Goal: Task Accomplishment & Management: Use online tool/utility

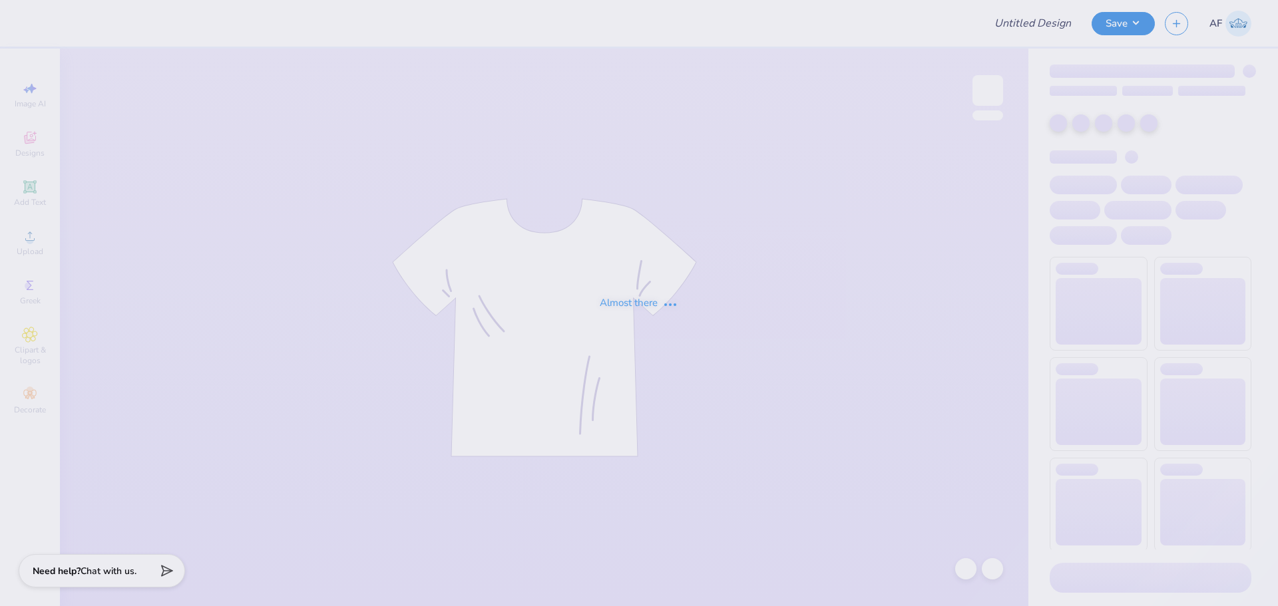
type input "Delt Rush Shirt Proof #1"
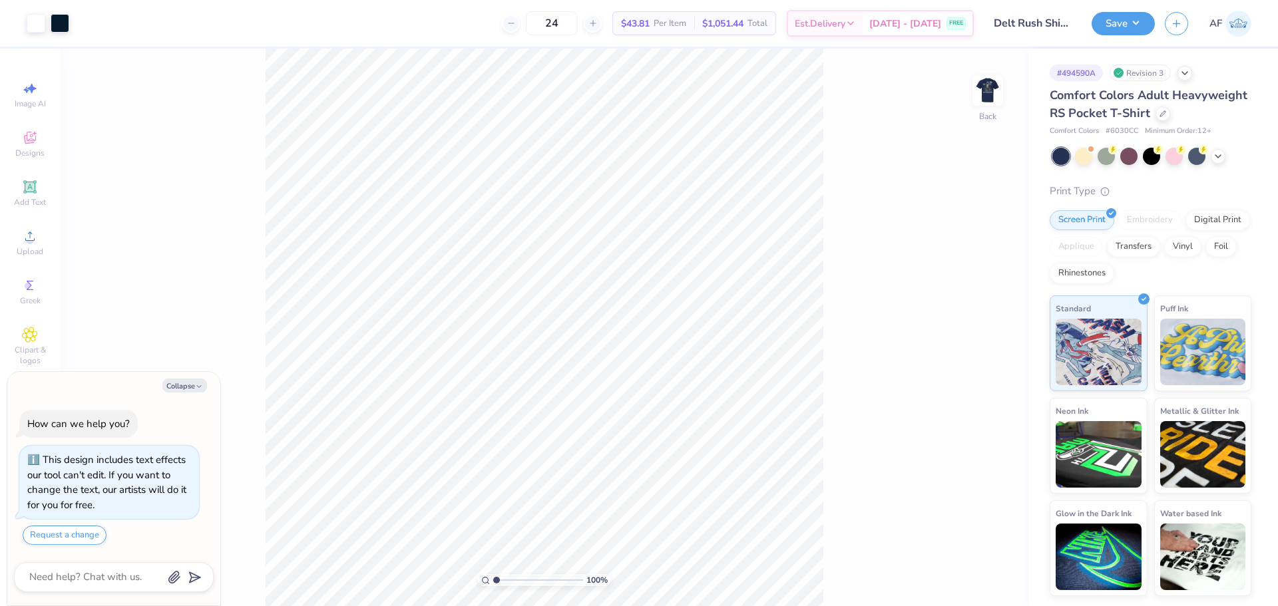
type textarea "x"
type input "5.2989063711311"
type textarea "x"
type input "5.2989063711311"
type textarea "x"
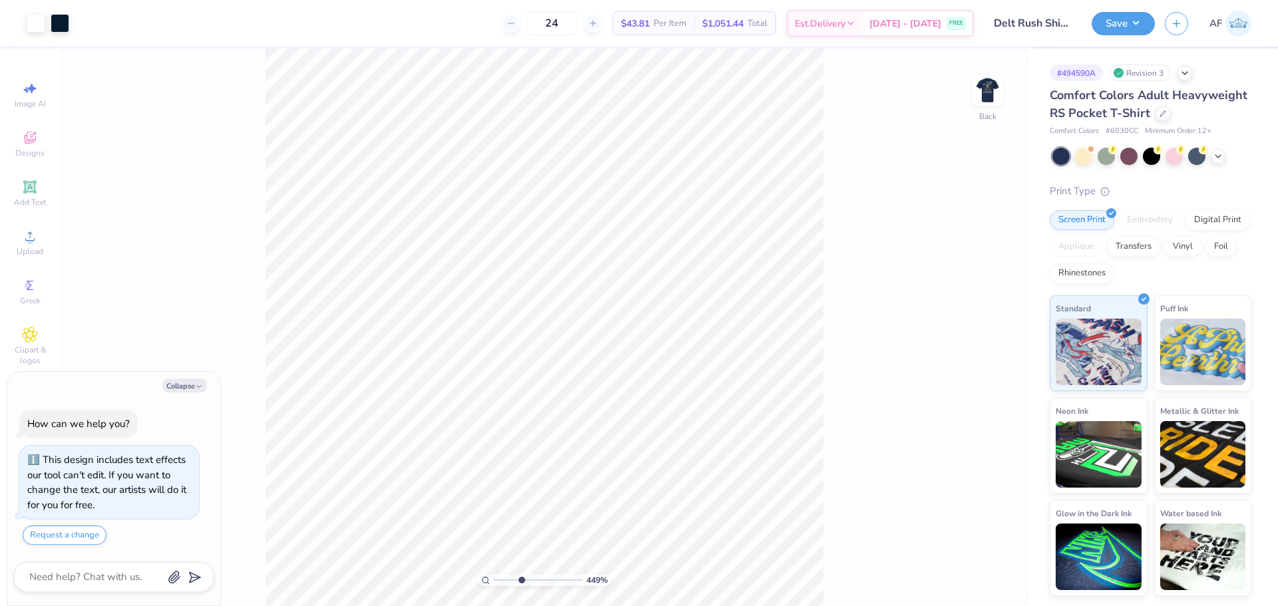
type input "3.21314535235116"
click at [992, 85] on img at bounding box center [987, 90] width 53 height 53
type textarea "x"
type input "3.21314535235116"
type textarea "x"
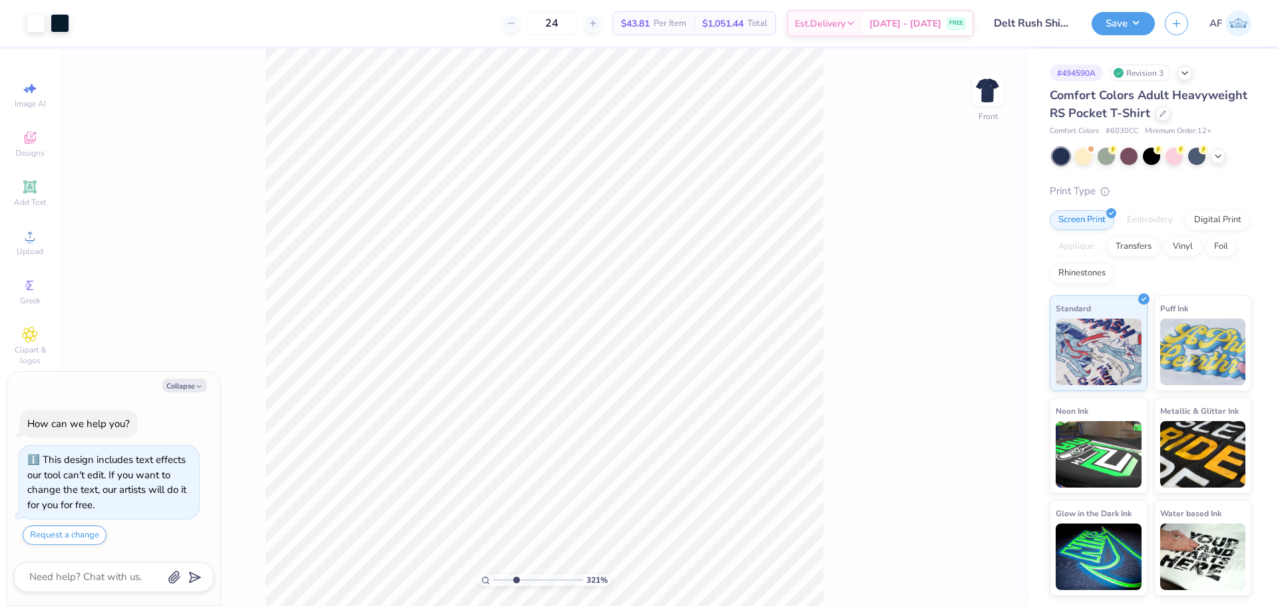
type input "3.21314535235116"
type textarea "x"
type input "3.21314535235116"
type textarea "x"
type input "3.21314535235116"
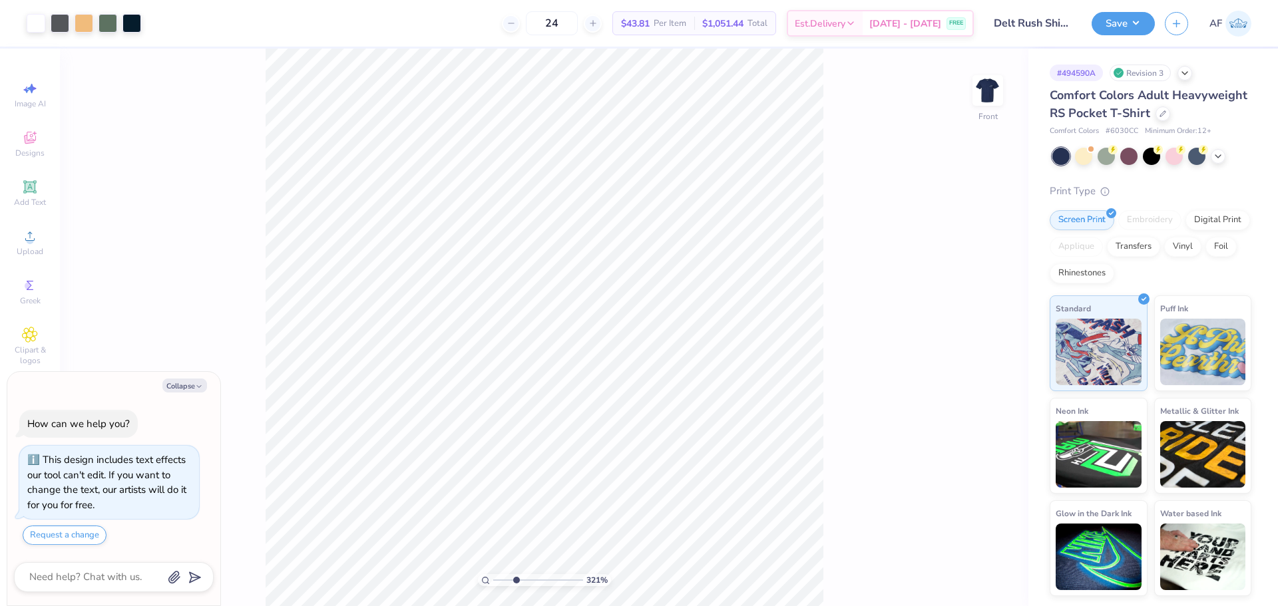
type textarea "x"
type input "1.39584517333908"
type textarea "x"
type input "1.39584517333908"
type textarea "x"
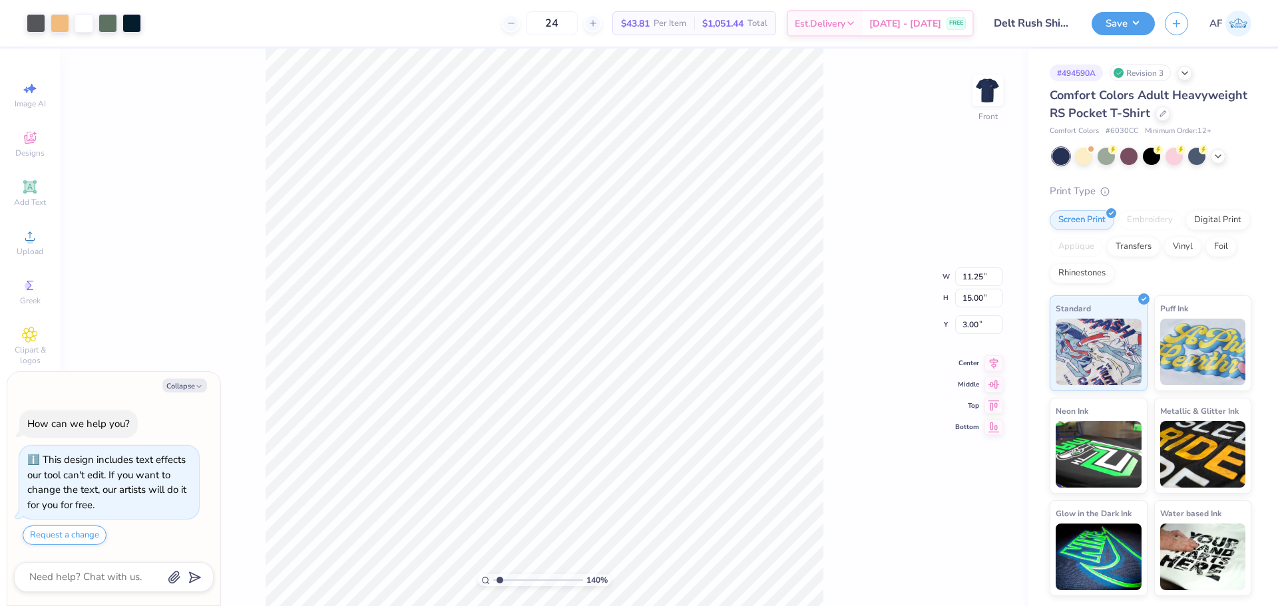
type input "1.39584517333908"
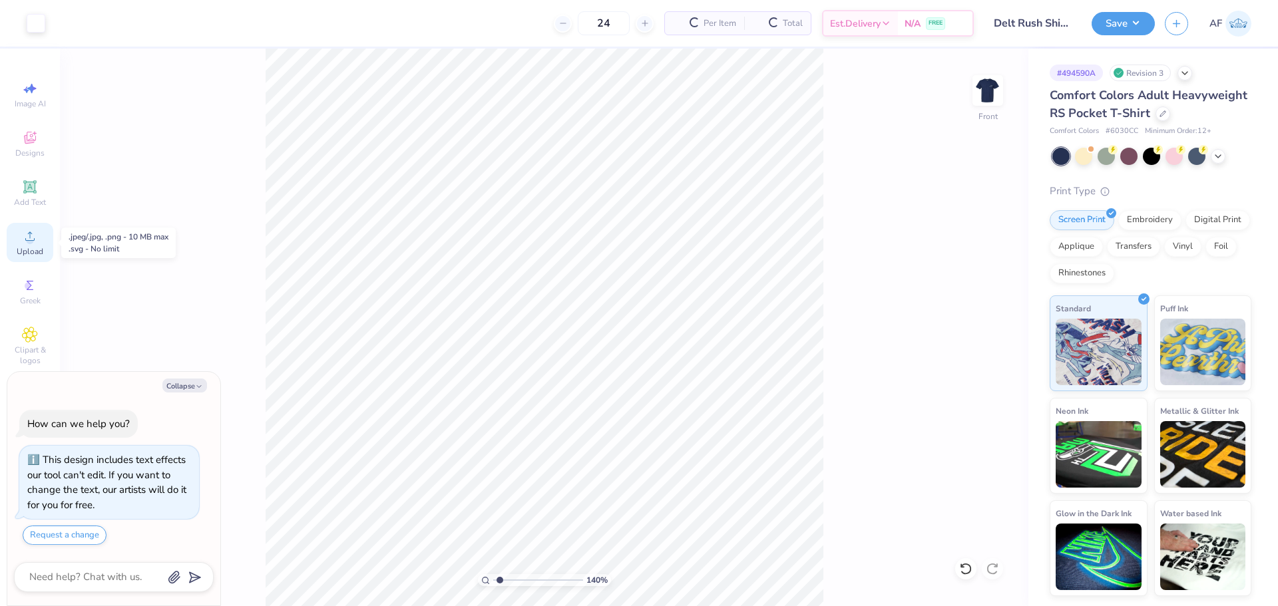
click at [35, 248] on span "Upload" at bounding box center [30, 251] width 27 height 11
type textarea "x"
type input "1.39584517333908"
type textarea "x"
type input "1.39584517333908"
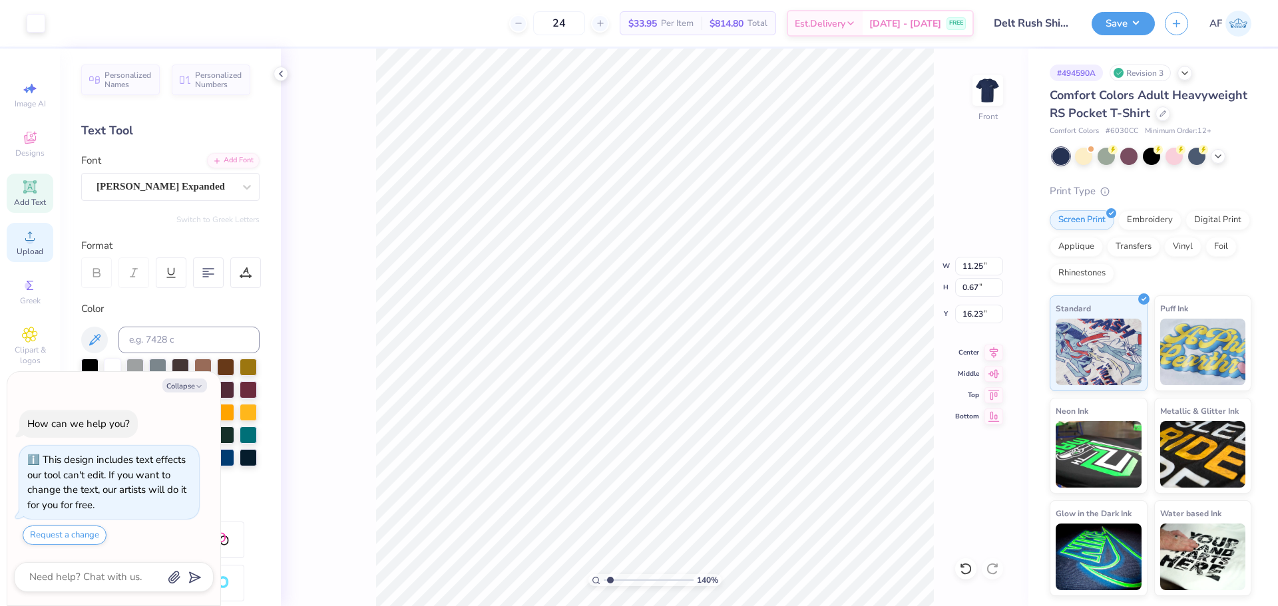
type textarea "x"
type input "1.39584517333908"
type textarea "x"
type input "1.39584517333908"
type textarea "x"
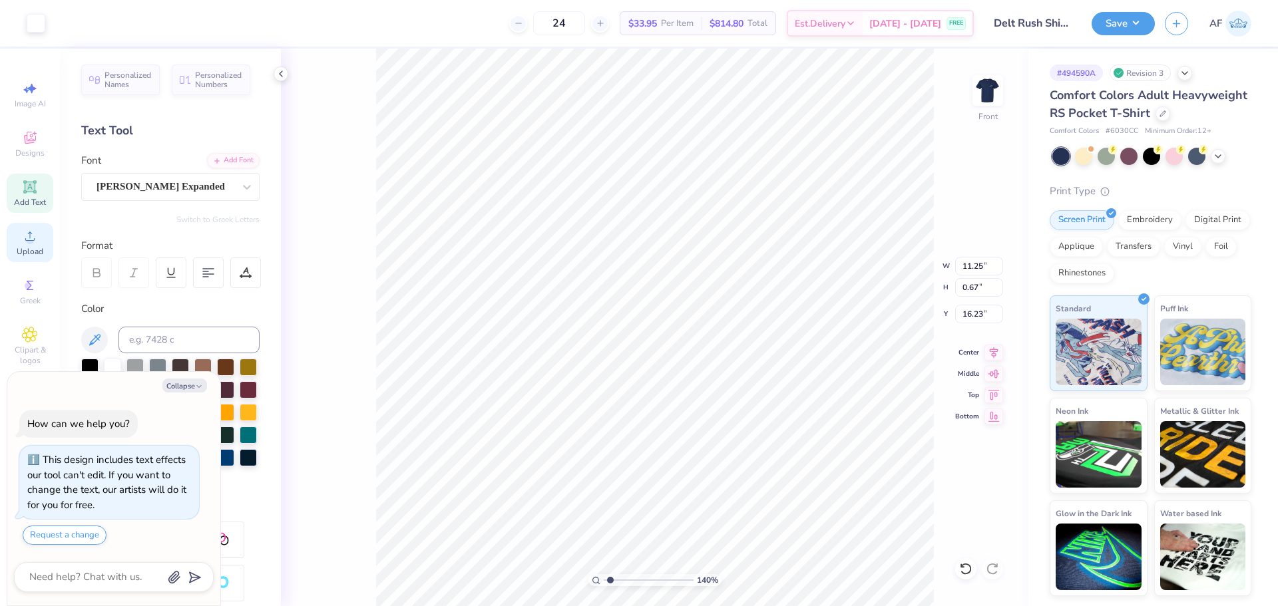
type input "1.39584517333908"
type textarea "x"
type input "1.39584517333908"
type textarea "x"
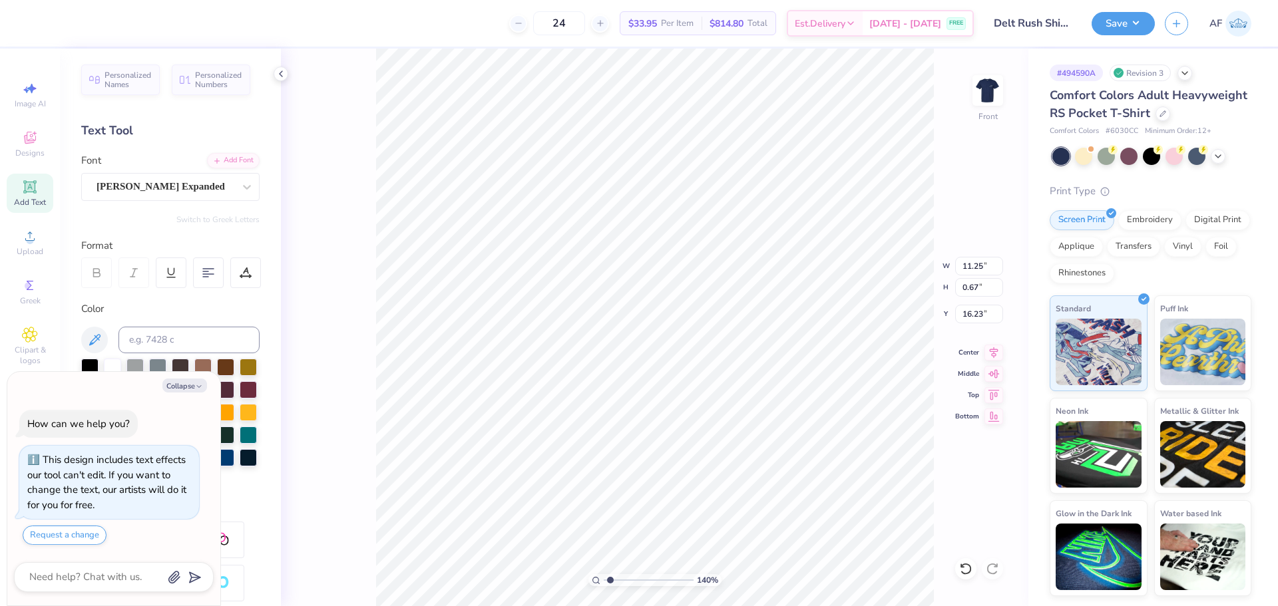
type input "1.39584517333908"
click at [13, 92] on div "Image AI" at bounding box center [30, 94] width 47 height 39
type textarea "x"
type input "1.39584517333908"
select select "4"
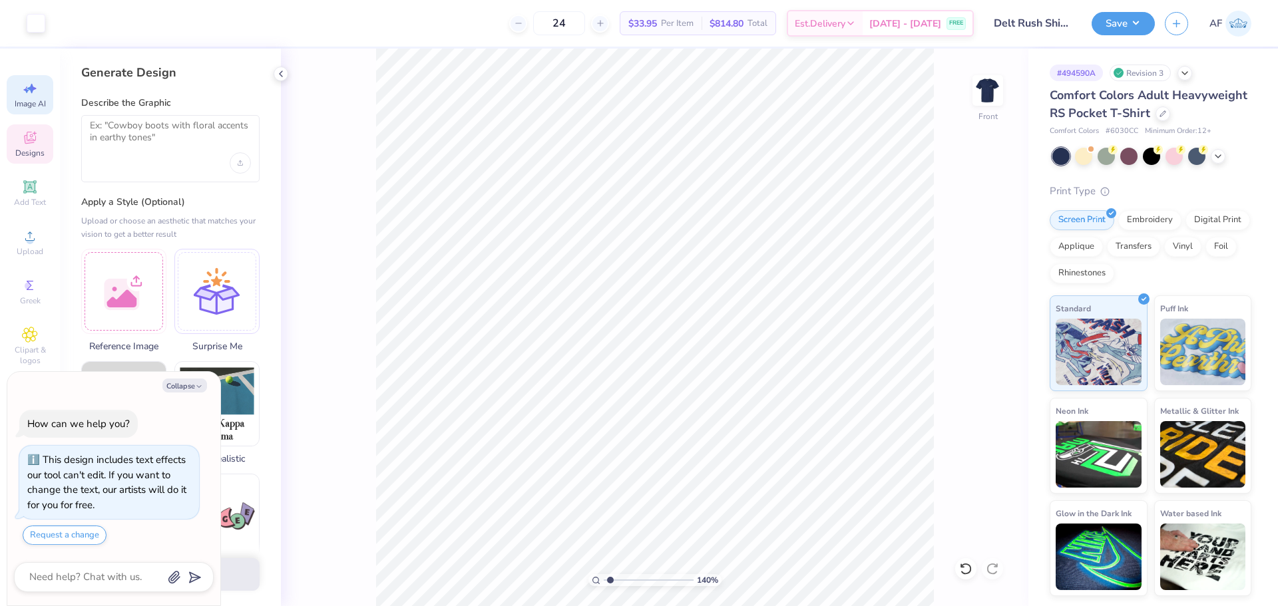
click at [23, 144] on icon at bounding box center [30, 138] width 16 height 16
type textarea "x"
type input "1.39584517333908"
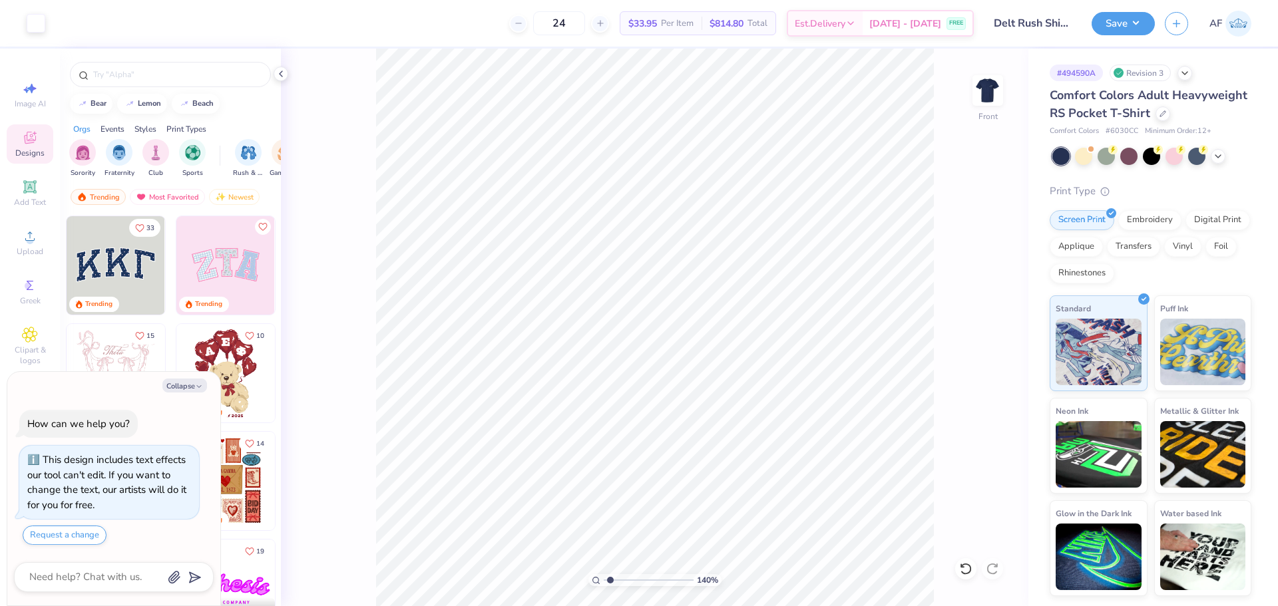
type textarea "x"
type input "1.39584517333908"
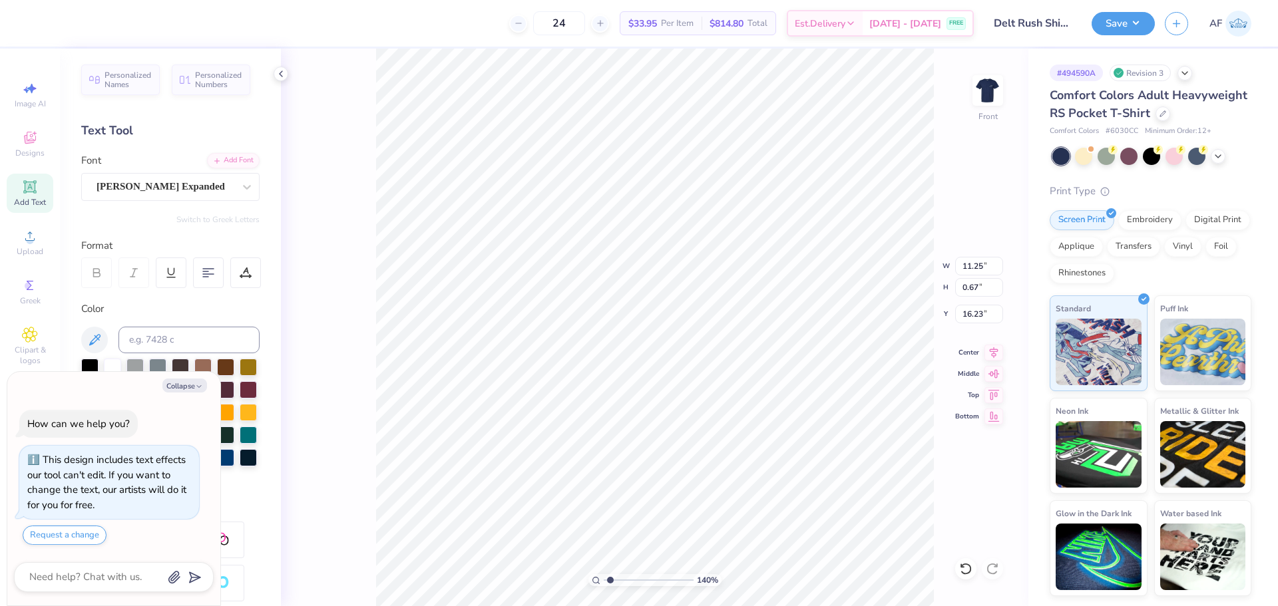
type textarea "x"
type input "1.39584517333908"
click at [25, 238] on icon at bounding box center [30, 236] width 16 height 16
type textarea "x"
type input "1.39584517333908"
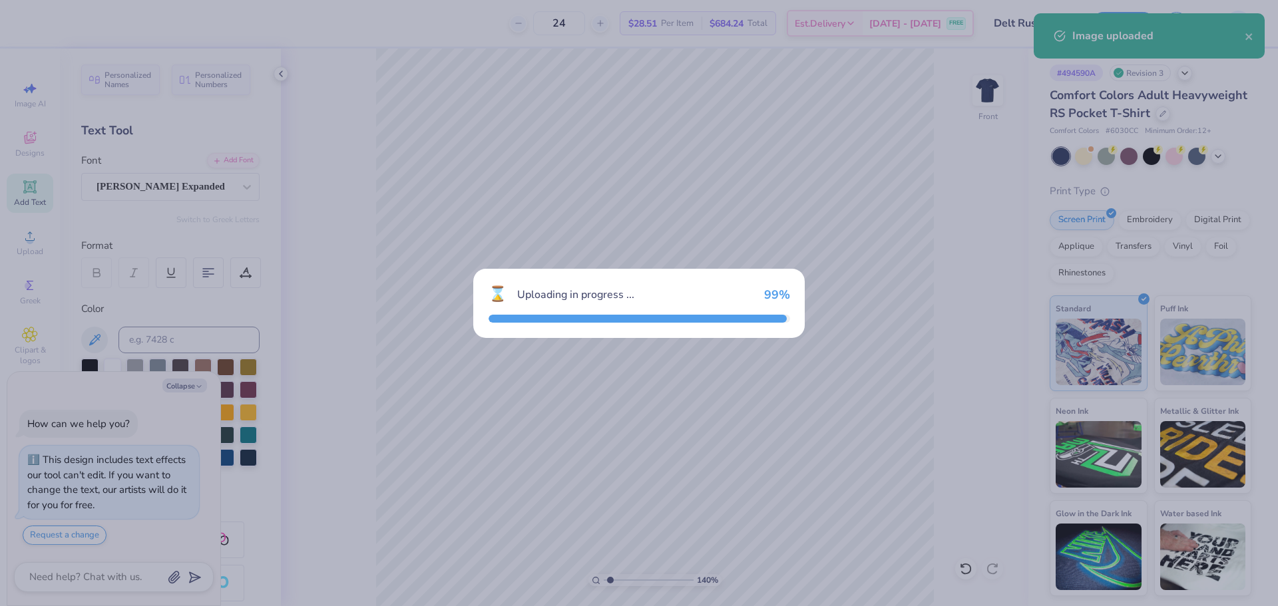
type textarea "x"
type input "1.39584517333908"
type textarea "x"
type input "1.39584517333908"
type textarea "x"
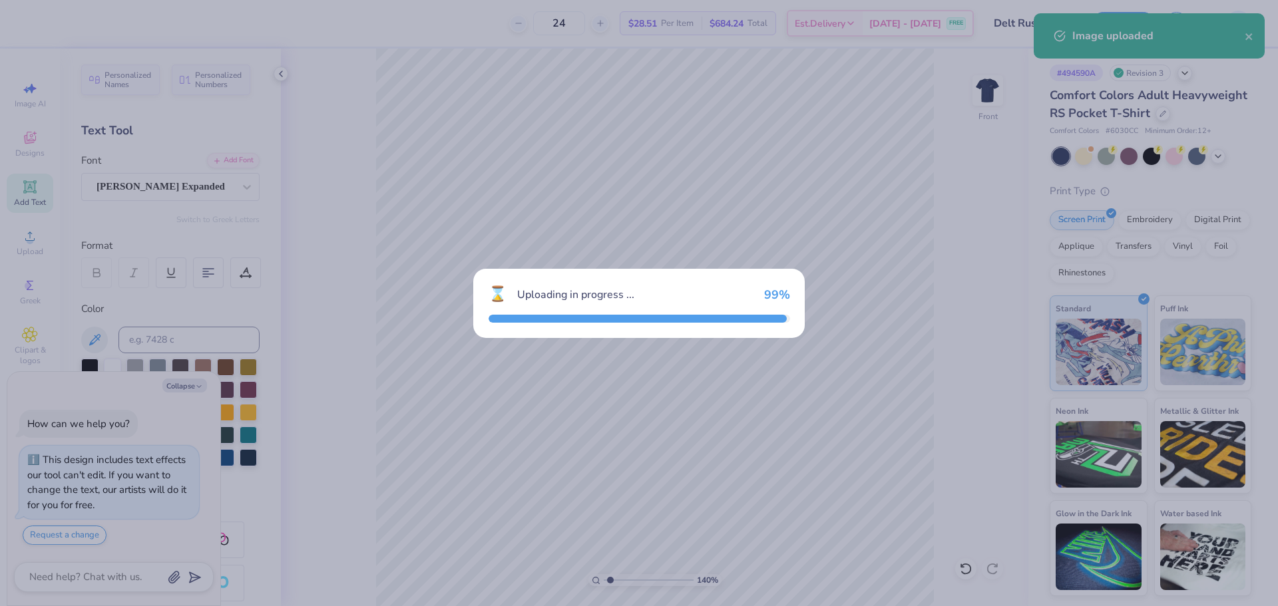
type input "1.39584517333908"
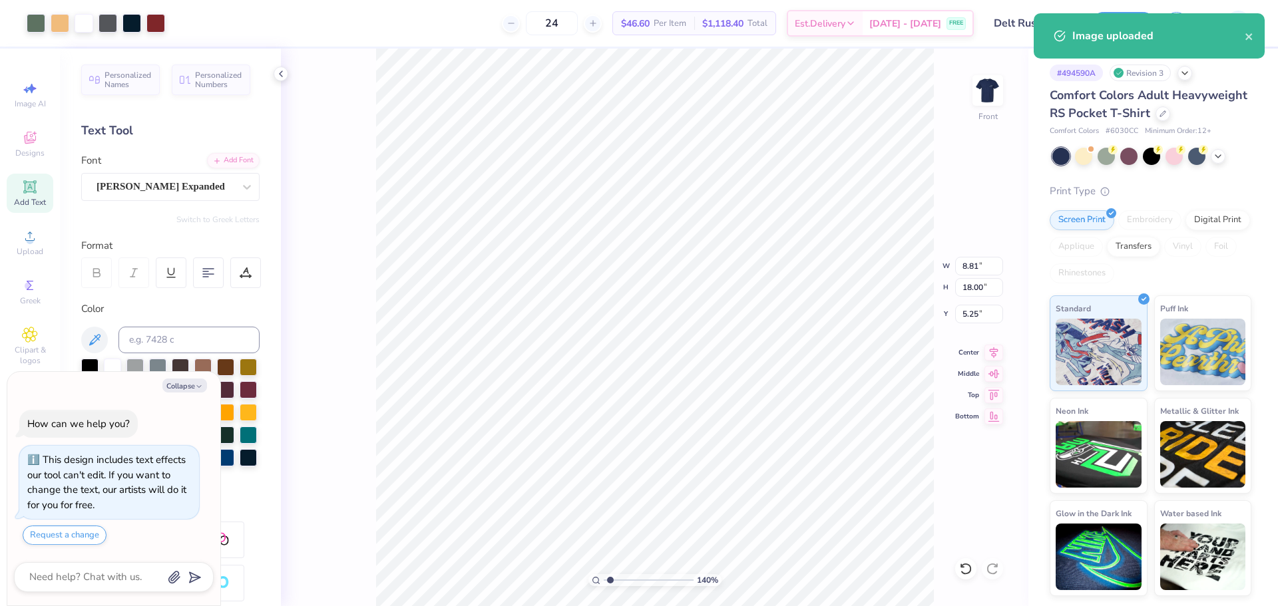
type textarea "x"
type input "1.39584517333908"
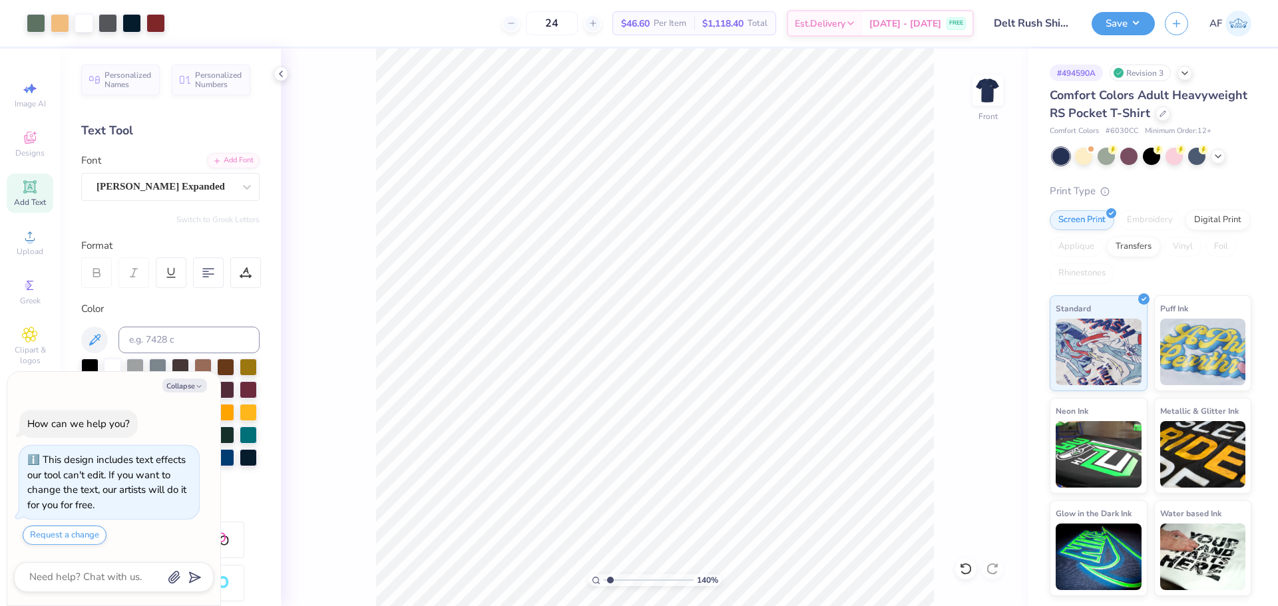
type textarea "x"
type input "1.39584517333908"
type textarea "x"
type input "1.39584517333908"
type textarea "x"
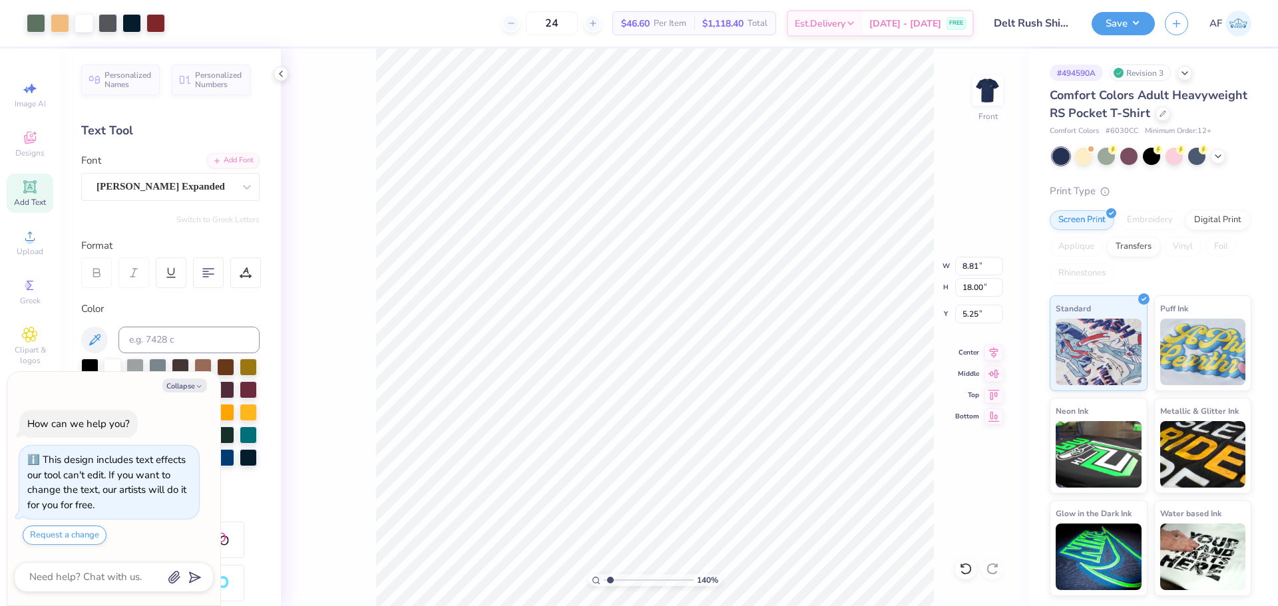
type input "1.39584517333908"
type textarea "x"
type input "1.39584517333908"
type input "1.91"
type input "0.42"
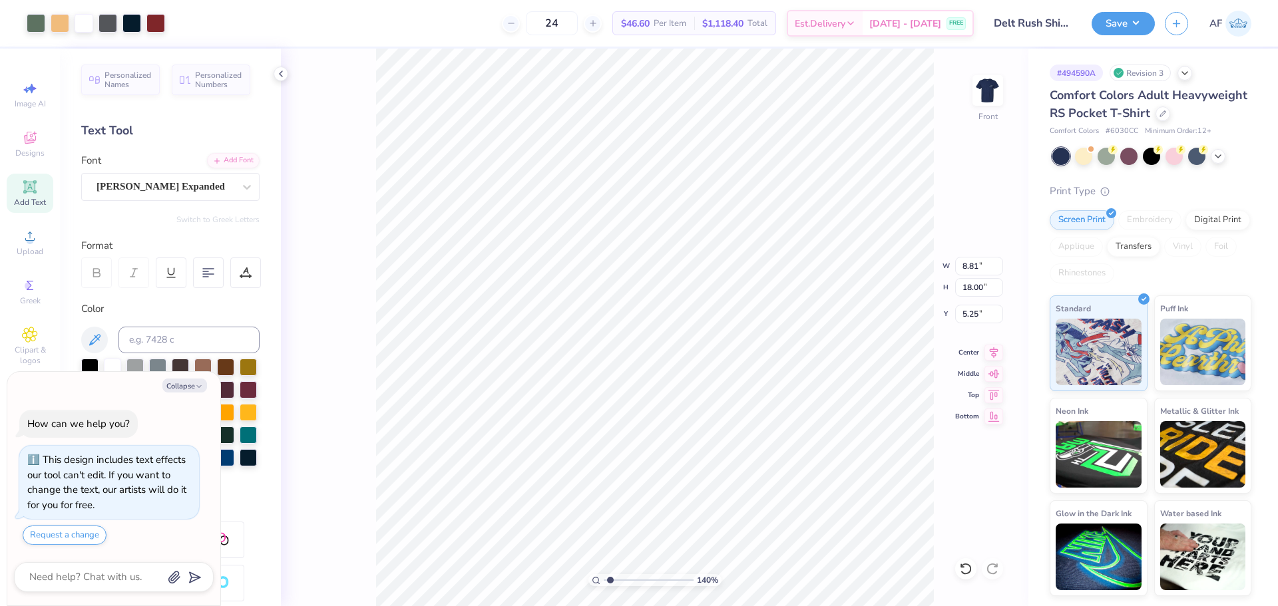
type input "18.90"
type textarea "x"
type input "1.39584517333908"
type textarea "x"
type input "1.39584517333908"
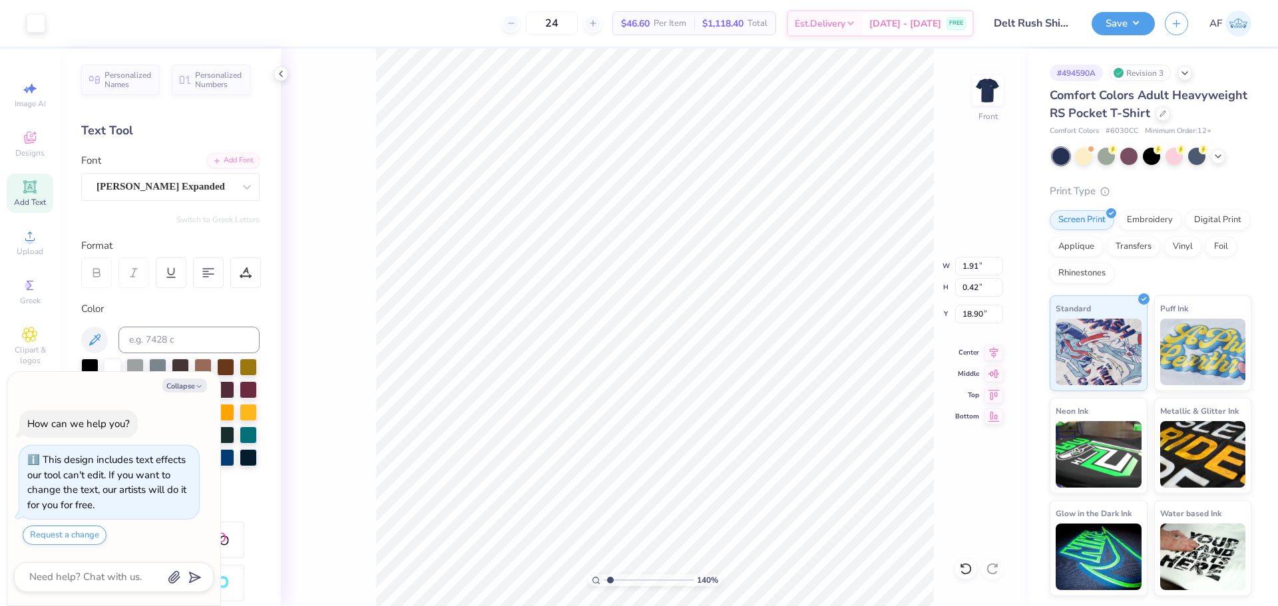
type textarea "x"
type input "1.39584517333908"
type textarea "x"
type input "1.39584517333908"
click at [684, 465] on li "Group" at bounding box center [701, 460] width 105 height 26
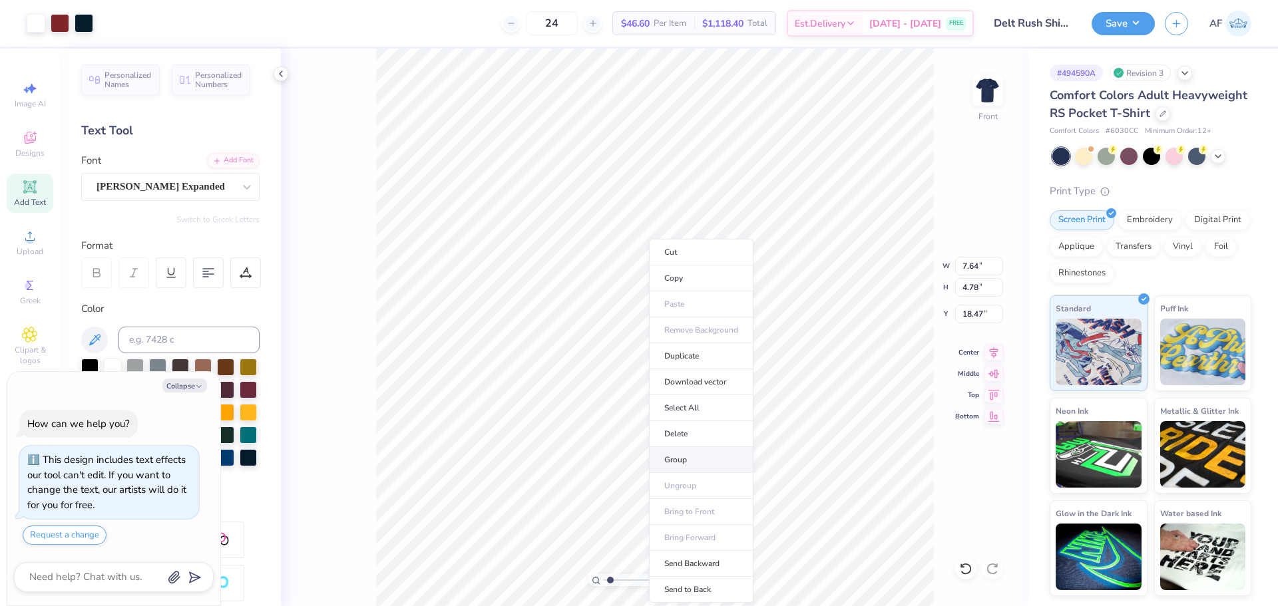
type textarea "x"
type input "1.39584517333908"
type textarea "x"
type input "1.39584517333908"
click at [721, 250] on li "Cut" at bounding box center [736, 252] width 105 height 27
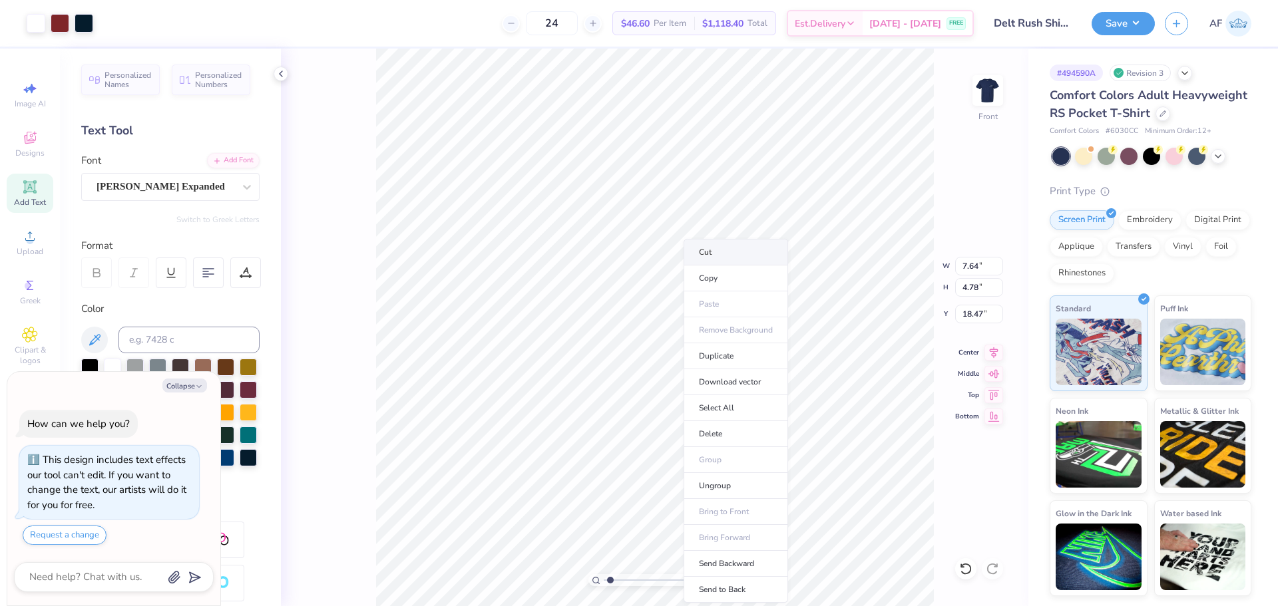
type textarea "x"
type input "1.39584517333908"
type textarea "x"
type input "1.39584517333908"
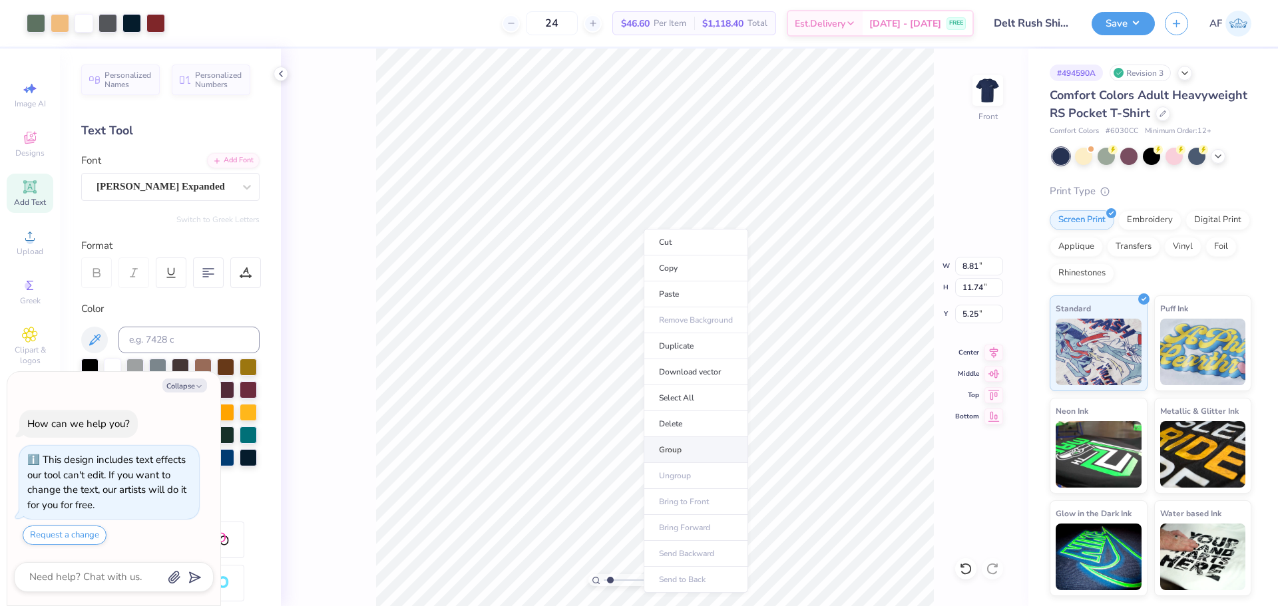
click at [688, 445] on li "Group" at bounding box center [696, 450] width 105 height 26
type textarea "x"
type input "1.39584517333908"
type textarea "x"
type input "1.39584517333908"
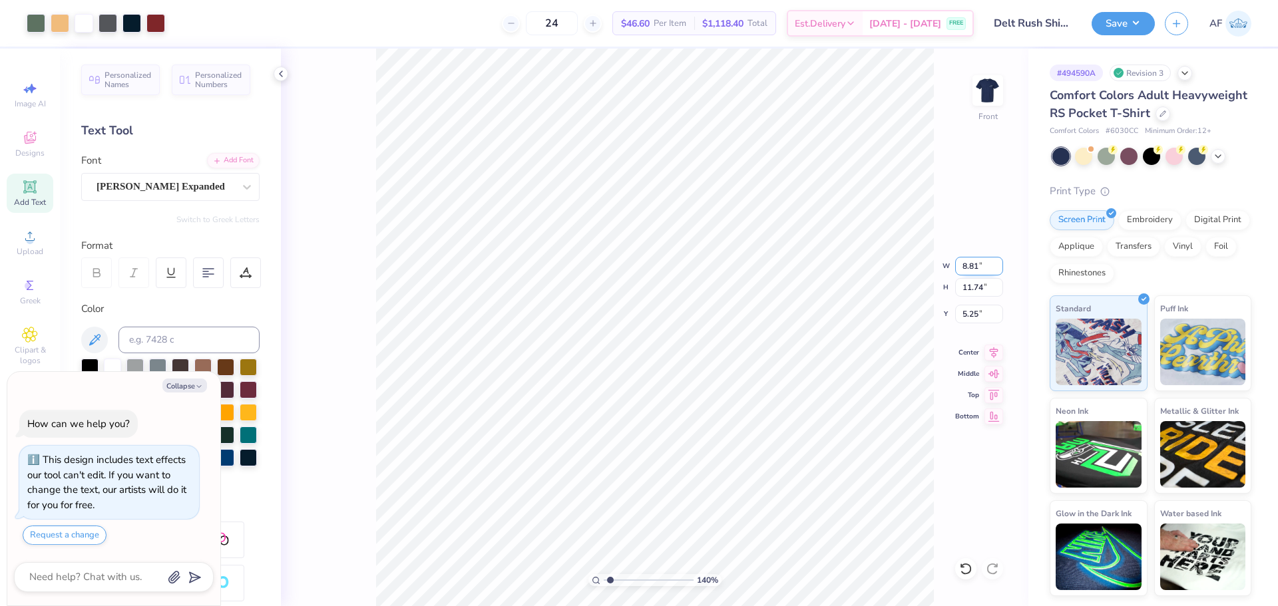
click at [968, 264] on input "8.81" at bounding box center [979, 266] width 48 height 19
click at [973, 277] on div "140 % Front W 8.81 8.81 " H 11.74 11.74 " Y 5.25 5.25 " Center Middle Top Bottom" at bounding box center [655, 328] width 748 height 558
type textarea "x"
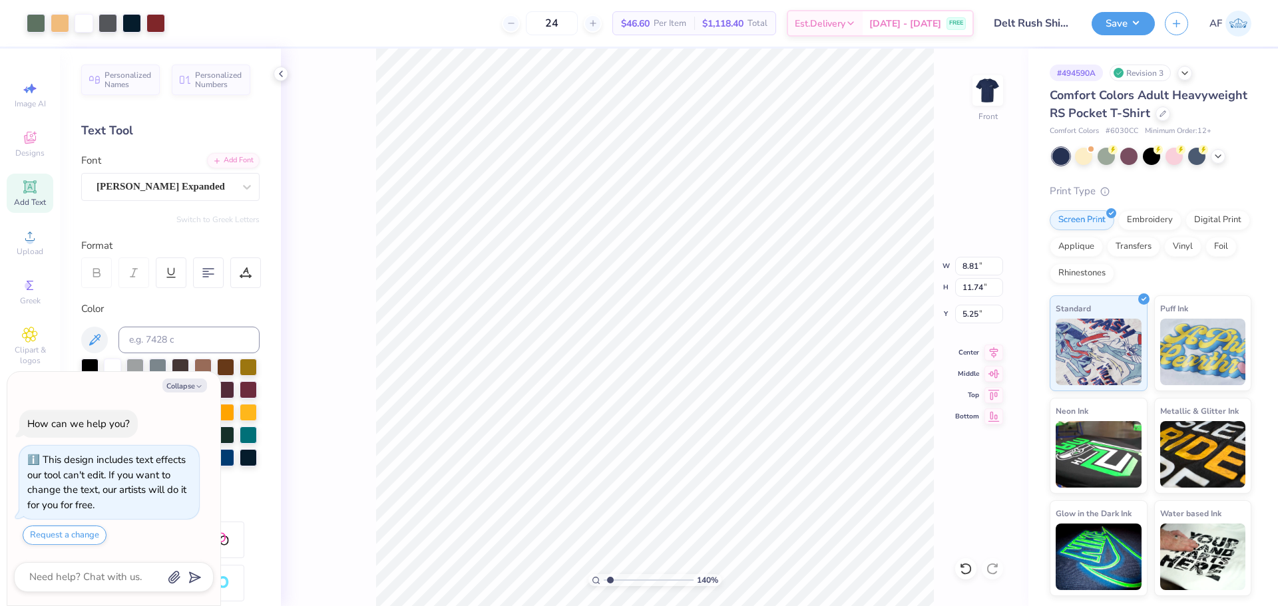
type input "1.39584517333908"
click at [978, 292] on div "140 % Front" at bounding box center [655, 328] width 748 height 558
type textarea "x"
type input "1.39584517333908"
click at [965, 292] on input "11.74" at bounding box center [979, 287] width 48 height 19
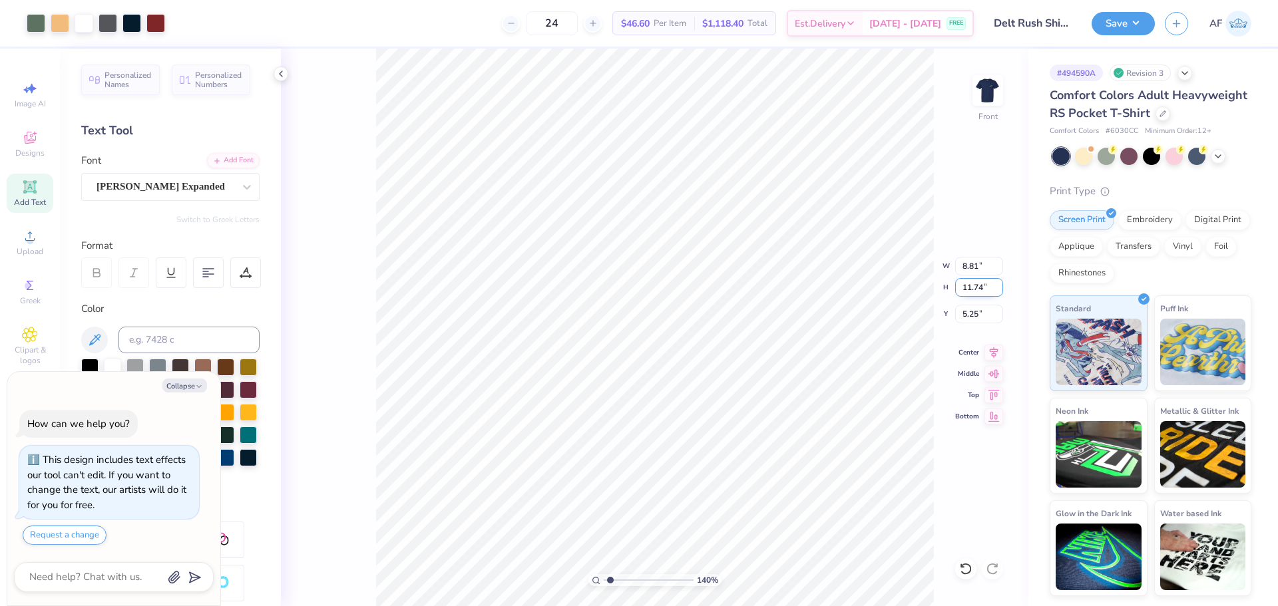
click at [965, 292] on input "11.74" at bounding box center [979, 287] width 48 height 19
type input "15"
type textarea "x"
type input "1.39584517333908"
type input "11.25"
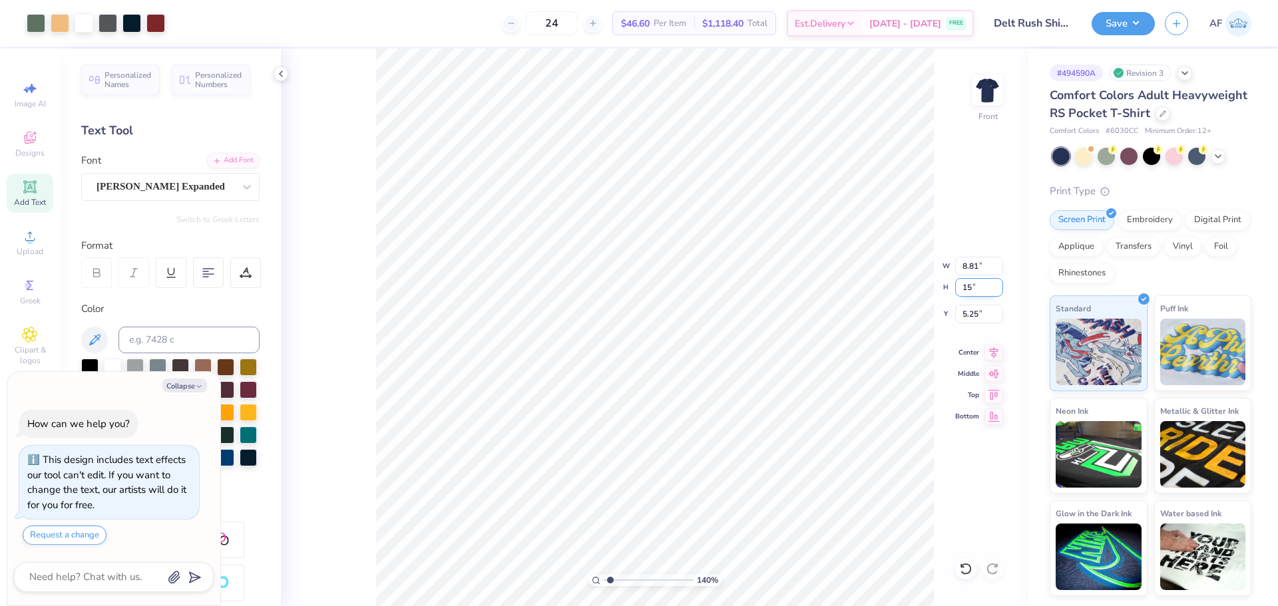
type input "15.00"
click at [976, 314] on input "3.62" at bounding box center [979, 314] width 48 height 19
type input "3"
type textarea "x"
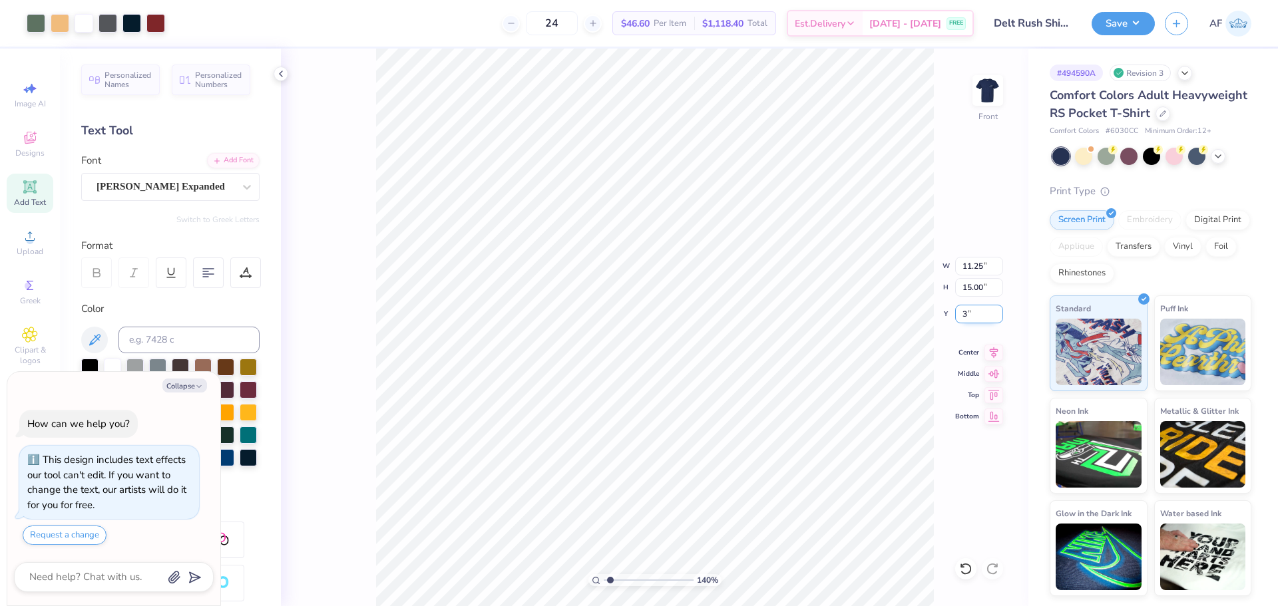
type input "1.39584517333908"
type input "3.00"
click at [996, 350] on icon at bounding box center [993, 351] width 19 height 16
type textarea "x"
type input "1.39584517333908"
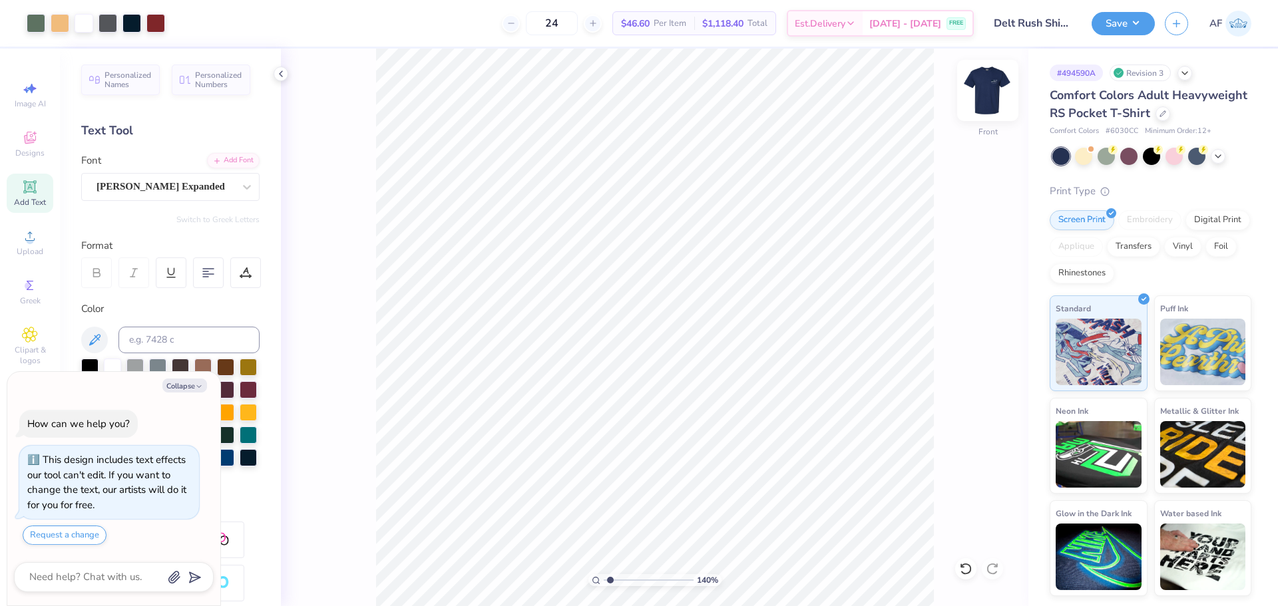
click at [996, 98] on img at bounding box center [987, 90] width 53 height 53
type textarea "x"
type input "1.39584517333908"
type textarea "x"
type input "1.39584517333908"
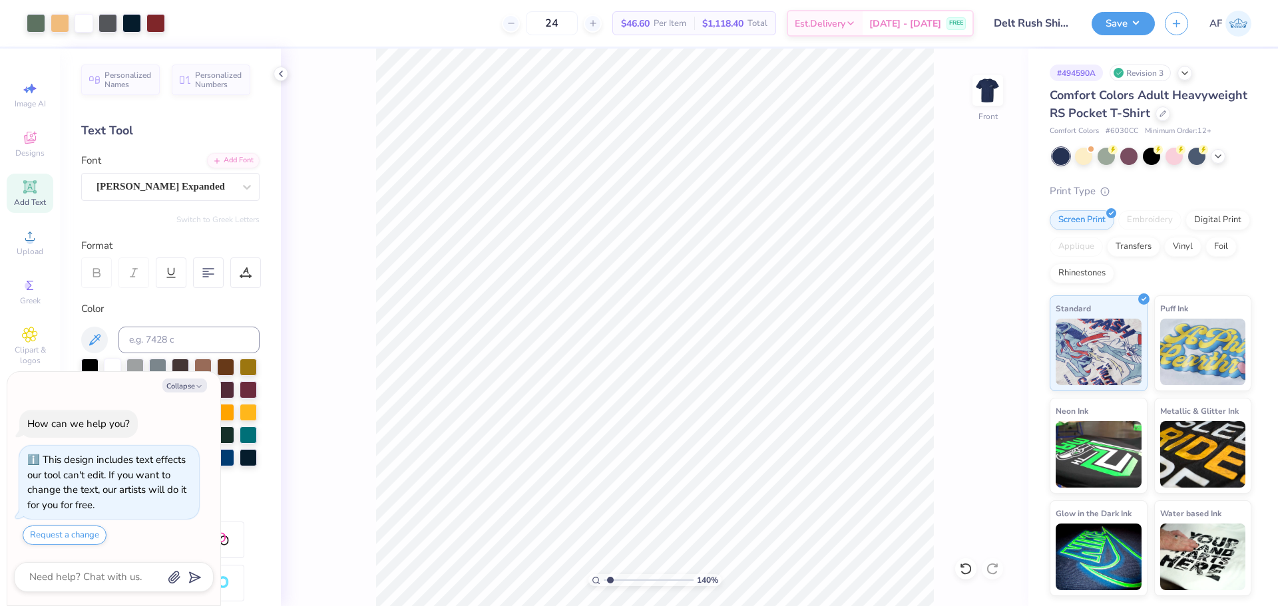
type textarea "x"
type input "1.39584517333908"
type textarea "x"
type input "1.39584517333908"
type textarea "x"
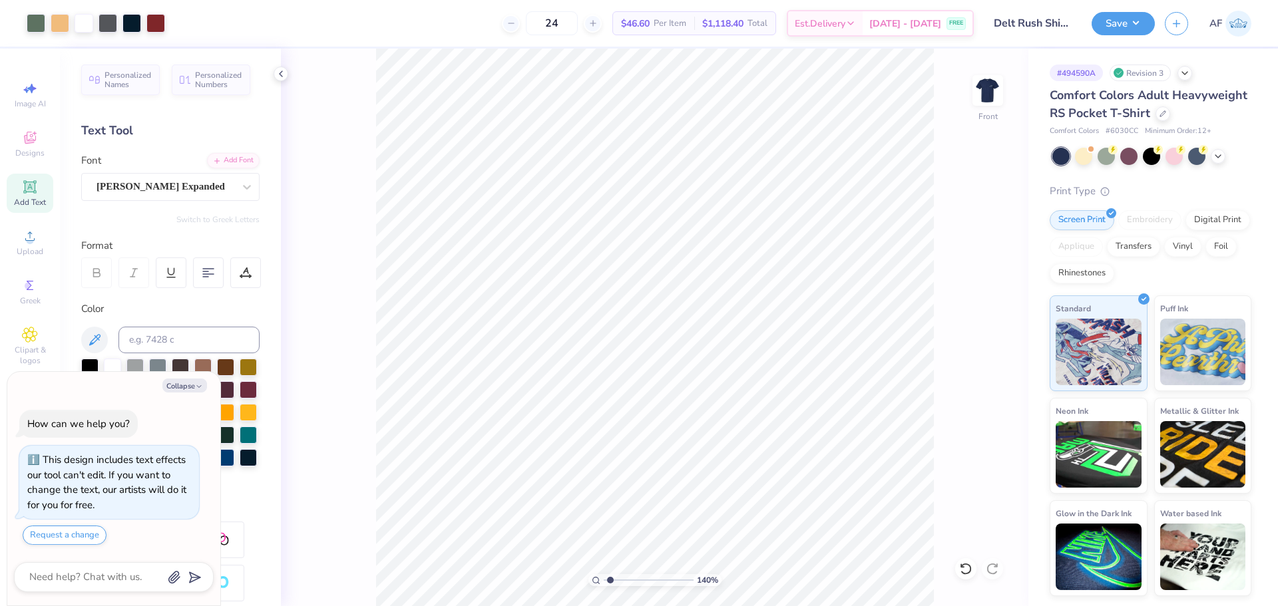
type input "1.39584517333908"
type textarea "x"
type input "1.39584517333908"
type textarea "x"
type input "1.39584517333908"
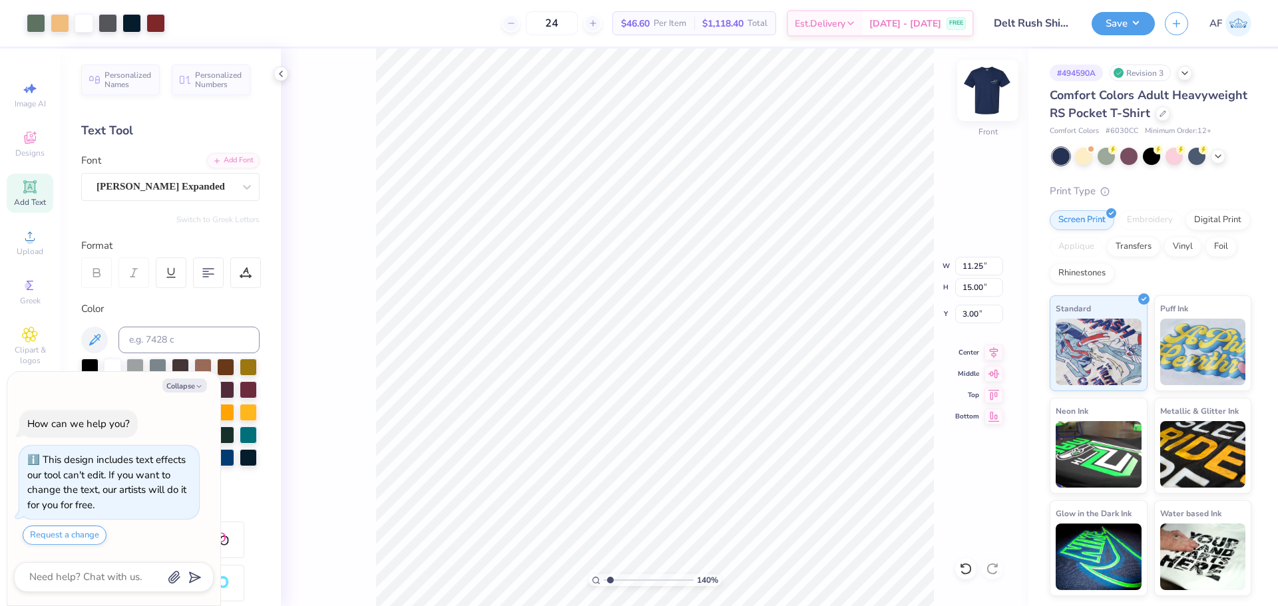
type textarea "x"
type input "1.39584517333908"
click at [988, 91] on img at bounding box center [987, 90] width 53 height 53
type textarea "x"
type input "1.39584517333908"
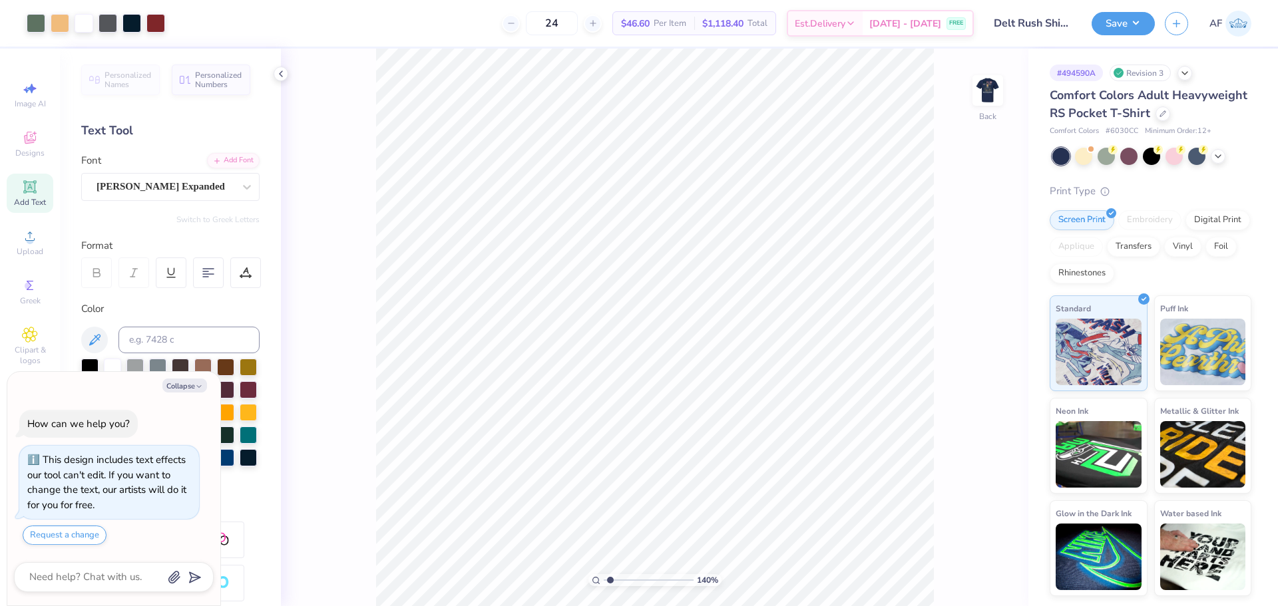
type textarea "x"
type input "1.39584517333908"
type textarea "x"
type input "1.39584517333908"
type textarea "x"
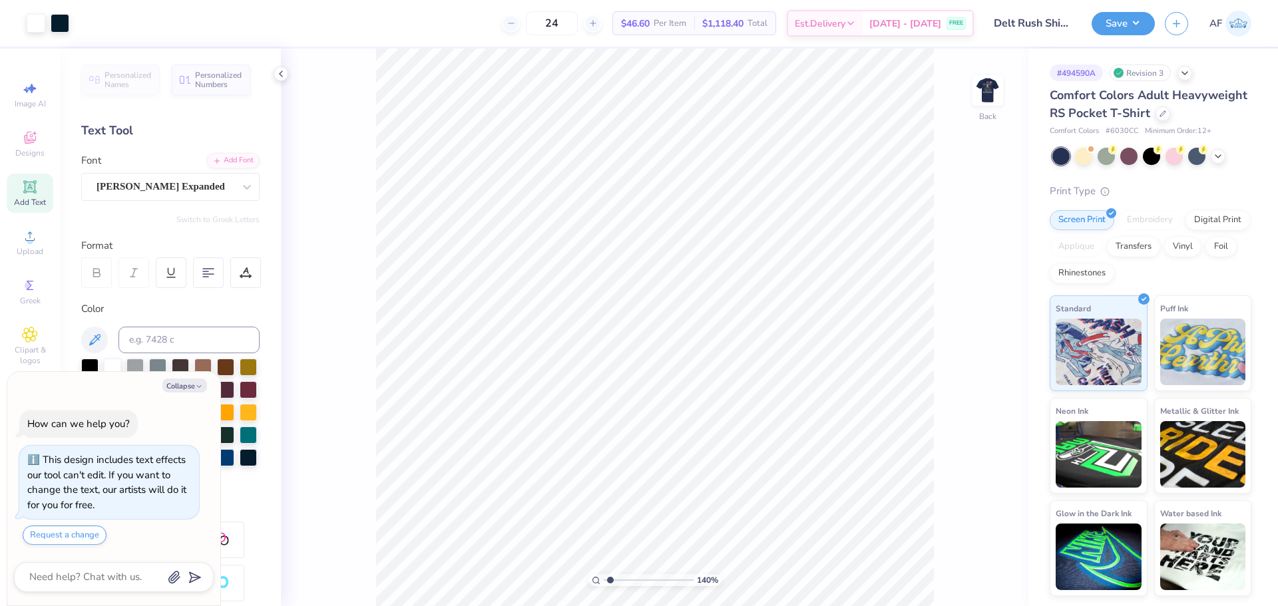
type input "1.39584517333908"
type textarea "x"
type input "1.39584517333908"
type textarea "x"
type input "1.39584517333908"
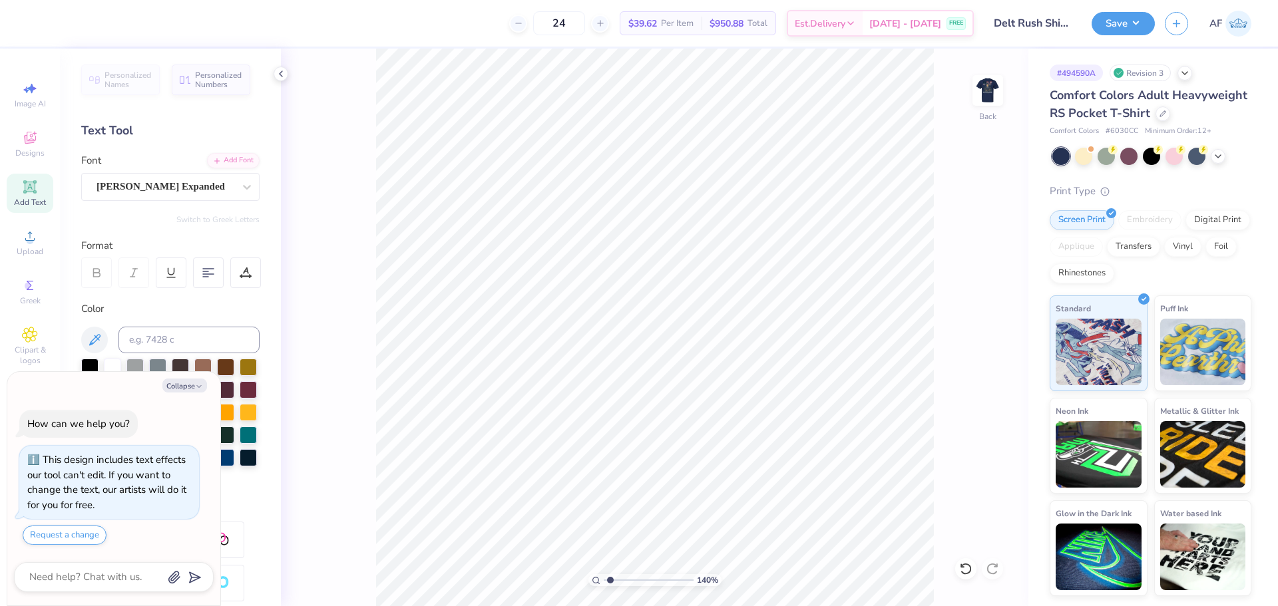
type textarea "x"
type input "1.39584517333908"
click at [992, 352] on icon at bounding box center [993, 349] width 19 height 16
type textarea "x"
type input "1.39584517333908"
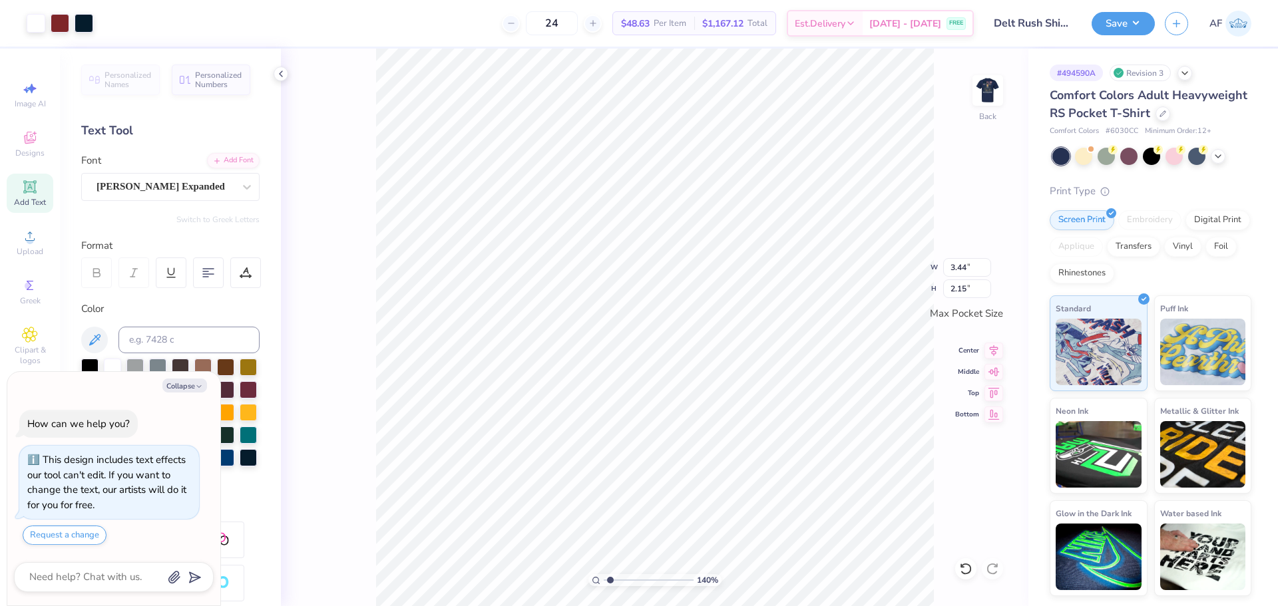
type textarea "x"
type input "1.39584517333908"
type textarea "x"
type input "1.39584517333908"
type textarea "x"
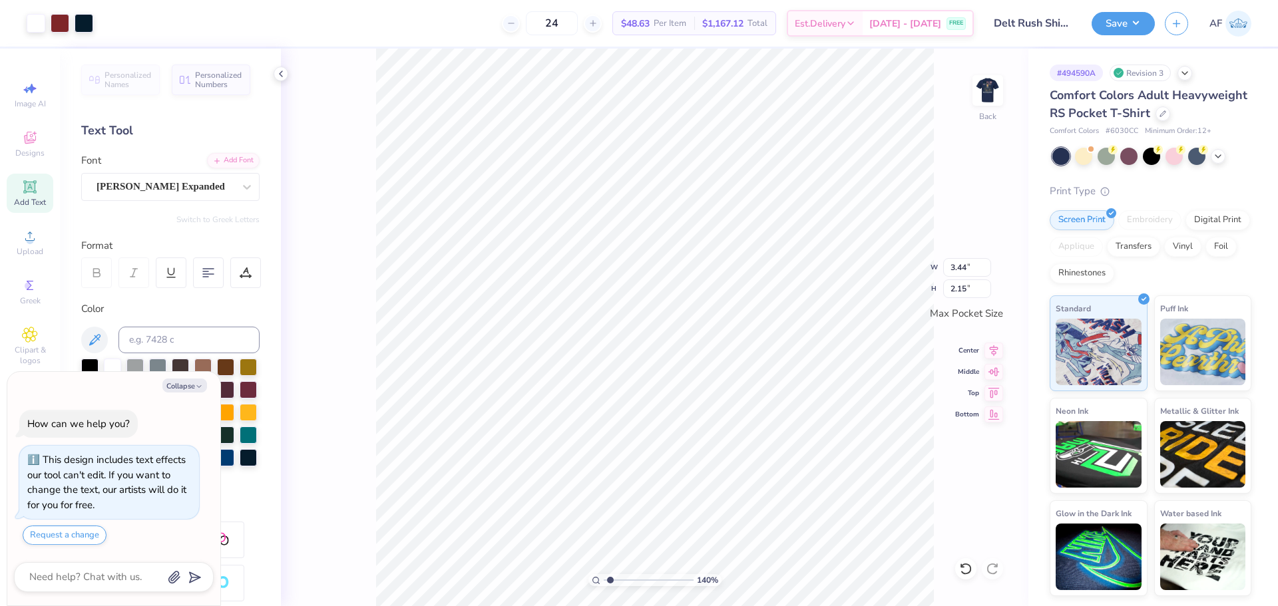
type input "1.39584517333908"
type textarea "x"
type input "1.39584517333908"
type textarea "x"
type input "1.39584517333908"
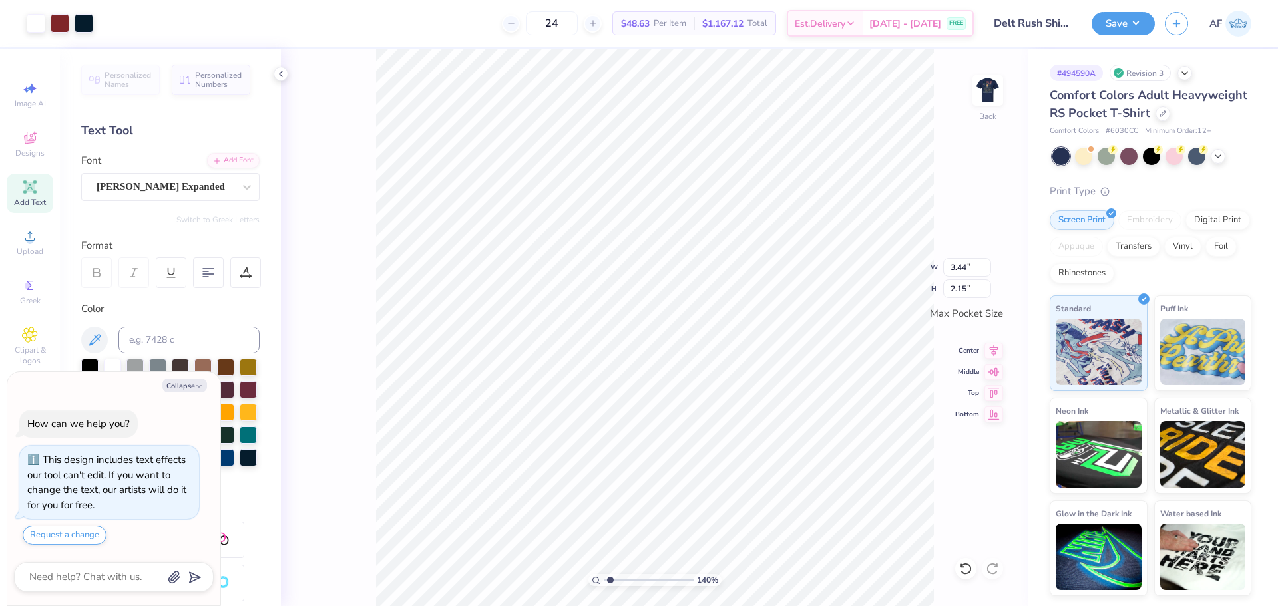
type textarea "x"
type input "1.39584517333908"
type textarea "x"
type input "1.39584517333908"
type textarea "x"
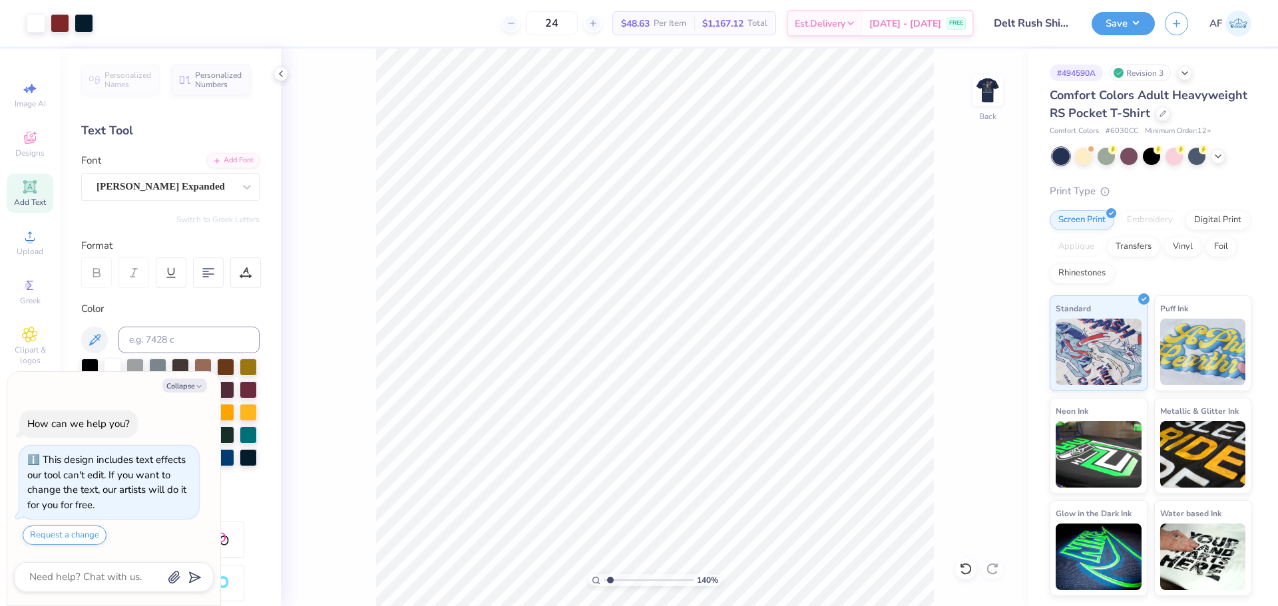
type input "1.39584517333908"
type textarea "x"
type input "1"
click at [995, 87] on img at bounding box center [987, 90] width 53 height 53
type textarea "x"
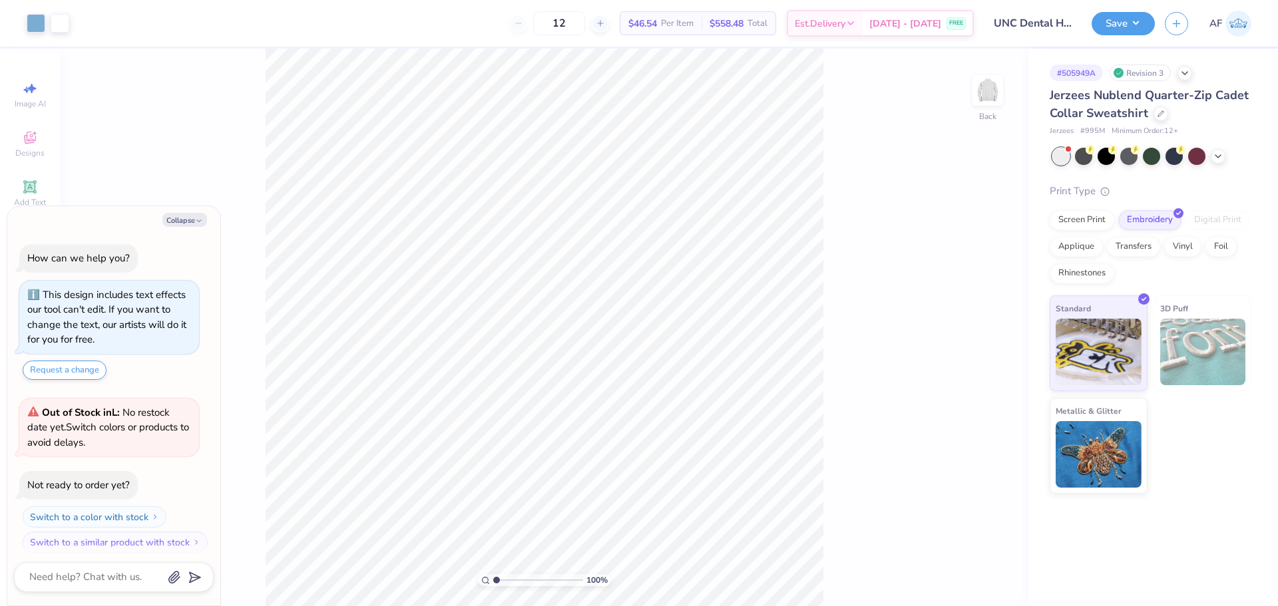
scroll to position [8, 0]
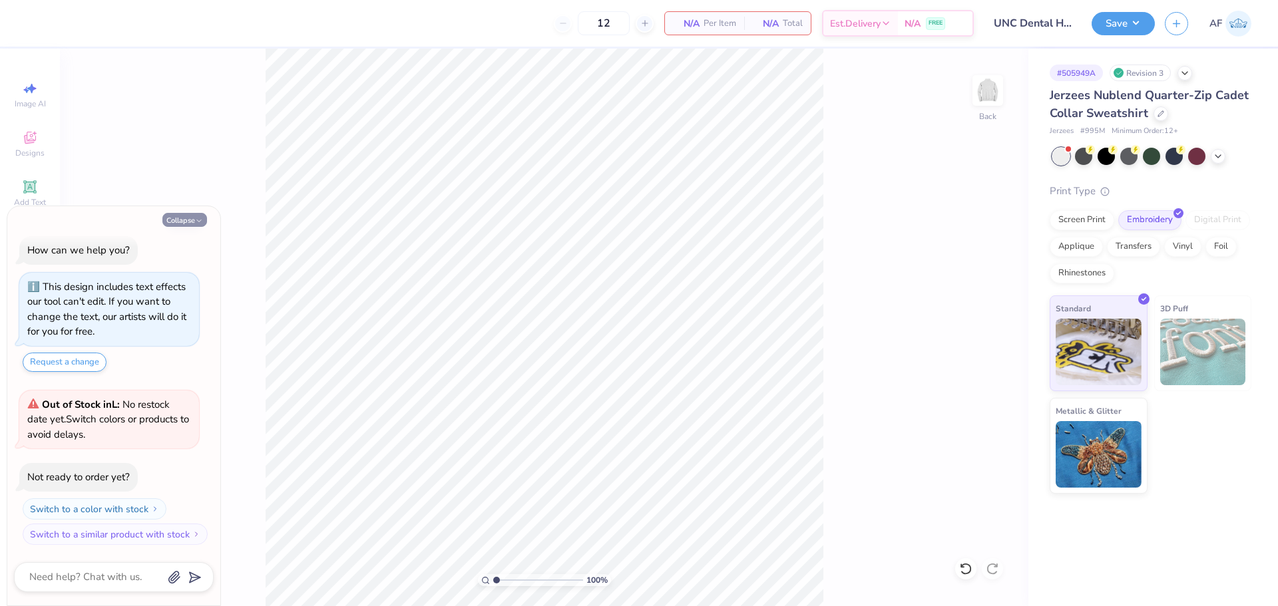
click at [190, 216] on button "Collapse" at bounding box center [184, 220] width 45 height 14
type textarea "x"
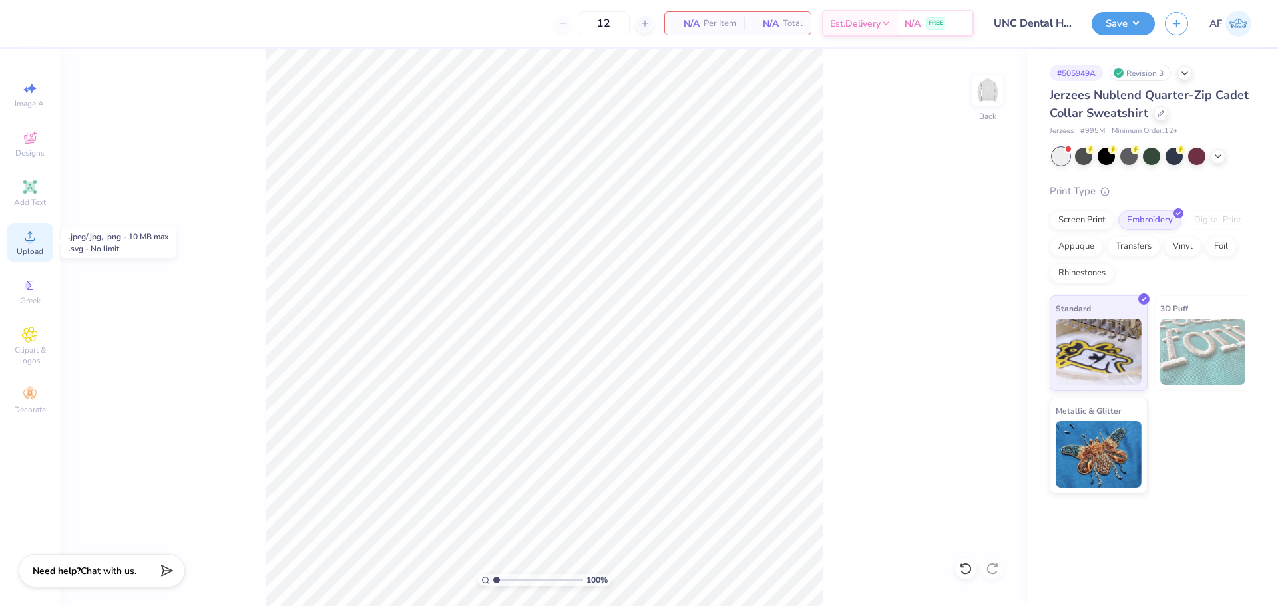
click at [34, 242] on icon at bounding box center [30, 236] width 16 height 16
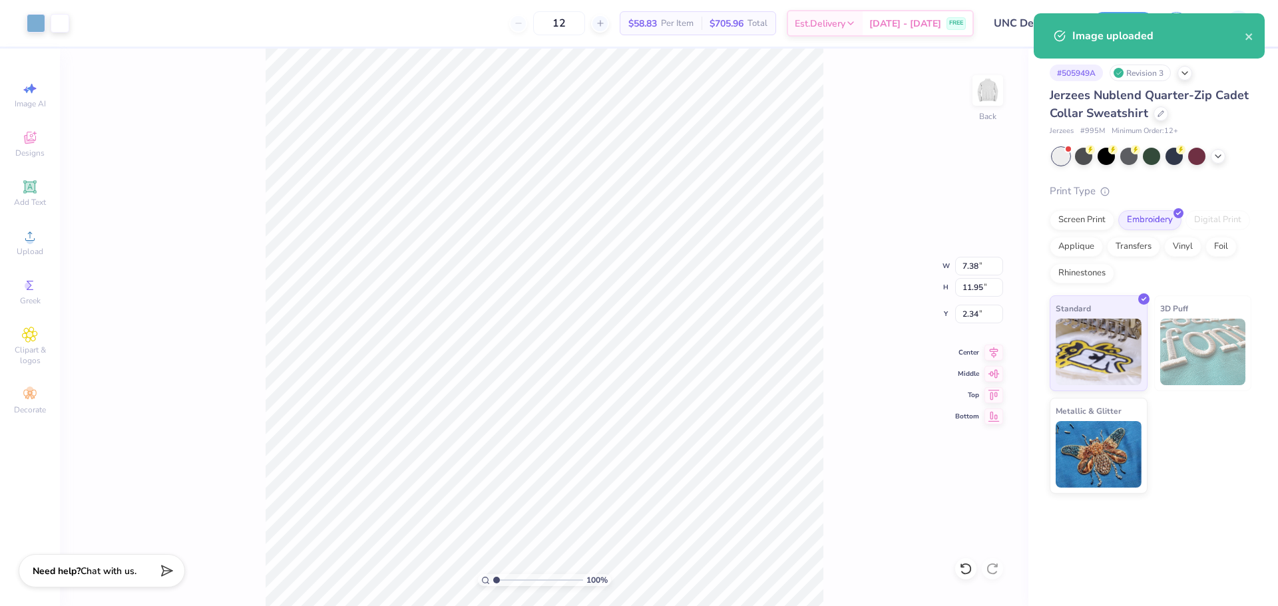
type input "2.34"
click at [969, 269] on input "7.38" at bounding box center [979, 266] width 48 height 19
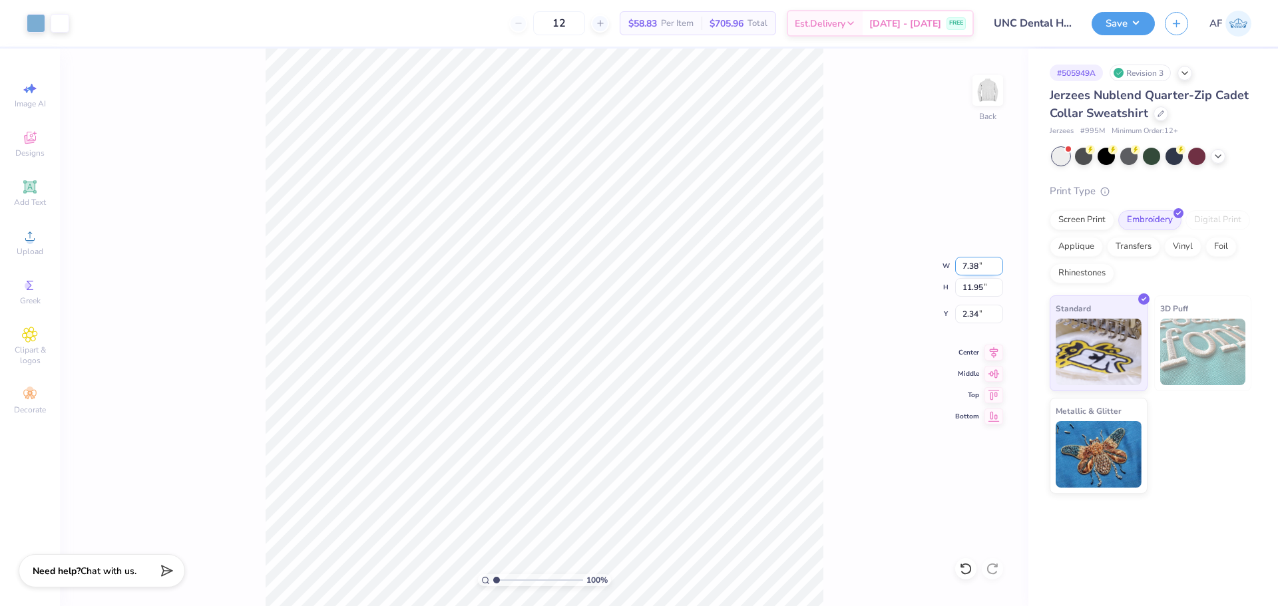
click at [969, 269] on input "7.38" at bounding box center [979, 266] width 48 height 19
click at [966, 290] on input "11.95" at bounding box center [979, 287] width 48 height 19
type input "4.5"
type input "2.78"
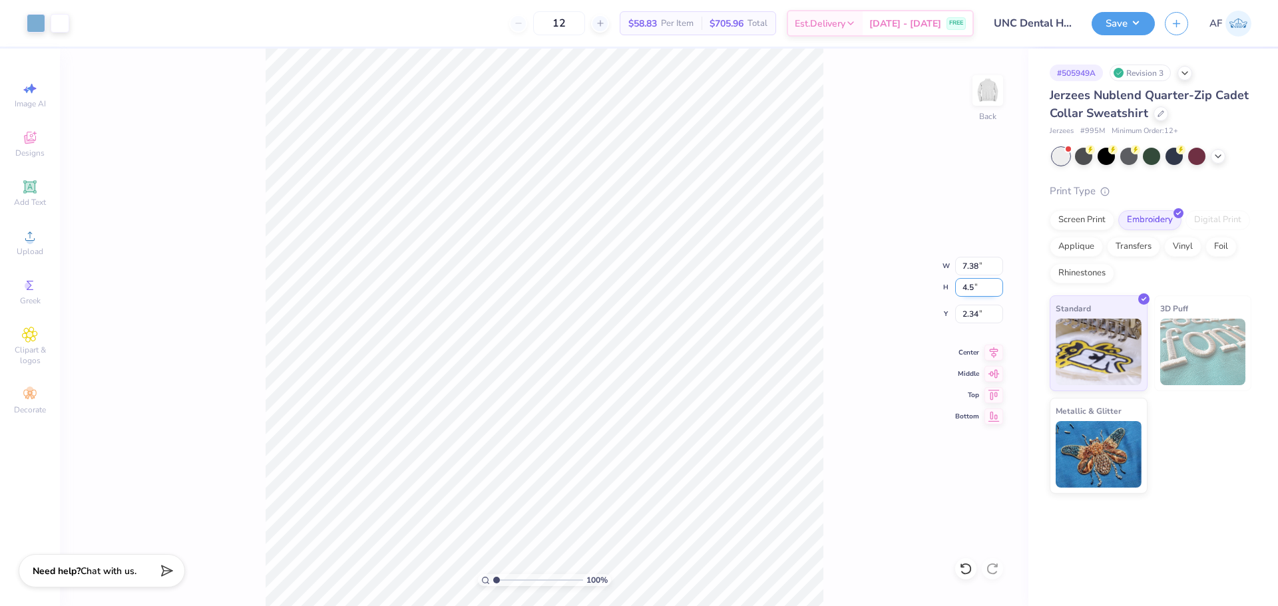
type input "4.50"
click at [975, 318] on input "6.07" at bounding box center [979, 314] width 48 height 19
type input "3.00"
click at [996, 353] on icon at bounding box center [993, 351] width 19 height 16
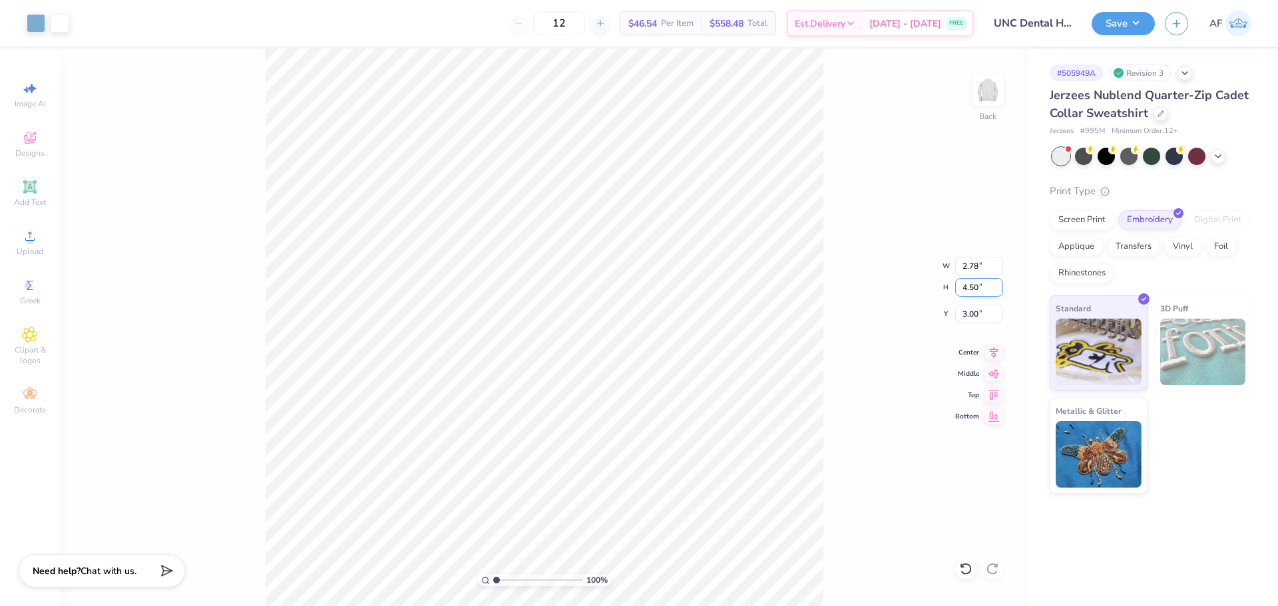
click at [969, 294] on input "4.50" at bounding box center [979, 287] width 48 height 19
type input "4.54"
type input "2.80"
type input "2.98"
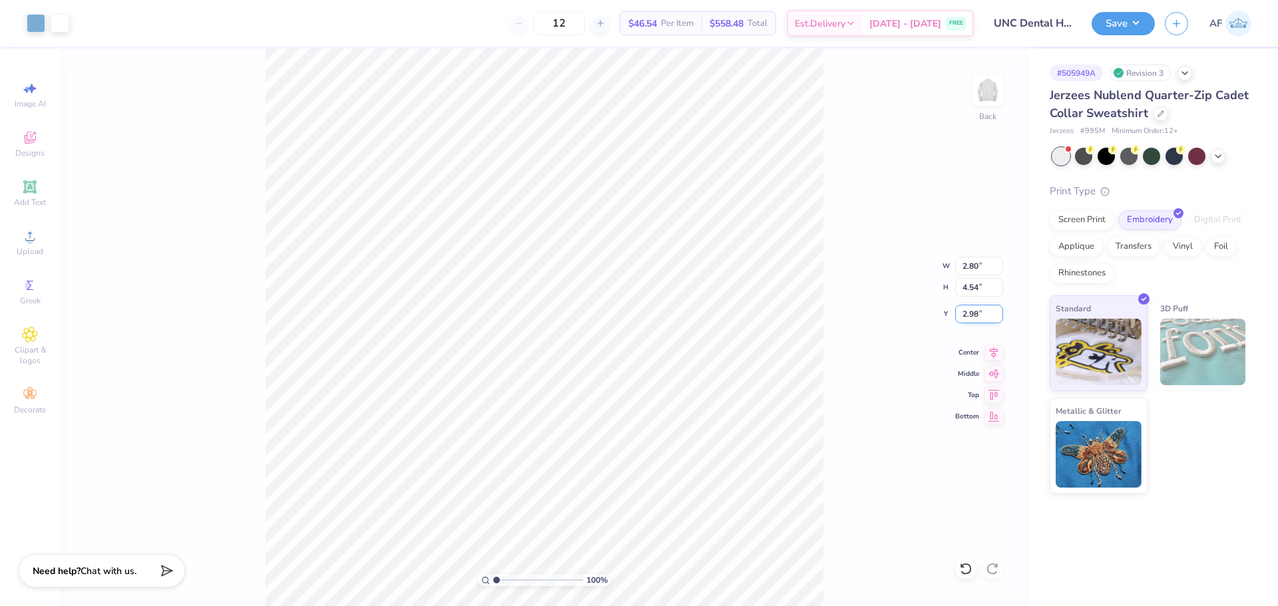
click at [967, 312] on input "2.98" at bounding box center [979, 314] width 48 height 19
type input "3.00"
click at [988, 353] on icon at bounding box center [993, 351] width 19 height 16
type input "1"
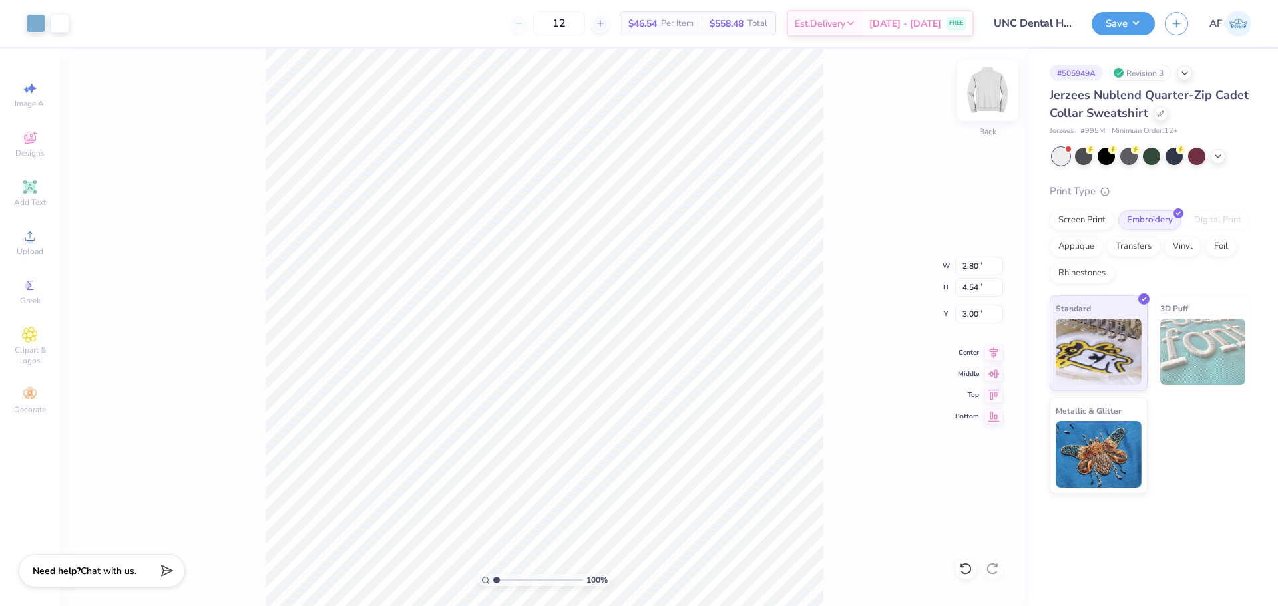
click at [987, 91] on img at bounding box center [987, 90] width 53 height 53
click at [1003, 97] on div "100 % Front" at bounding box center [544, 328] width 968 height 558
click at [996, 99] on img at bounding box center [987, 90] width 53 height 53
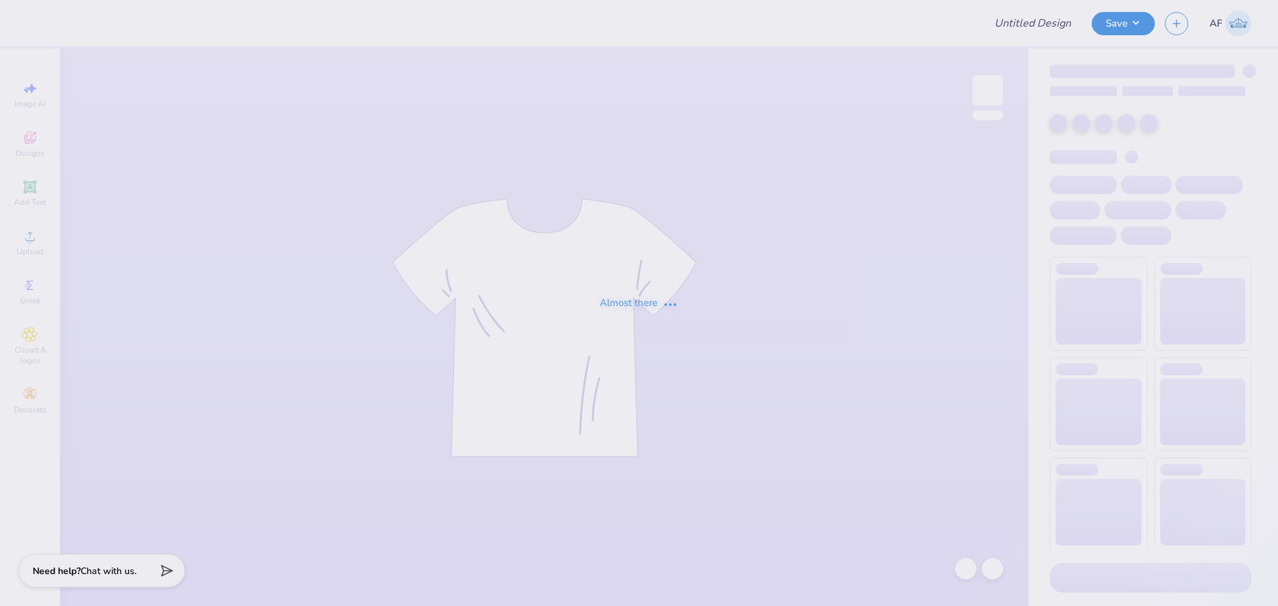
type input "Pi [PERSON_NAME] Shirts"
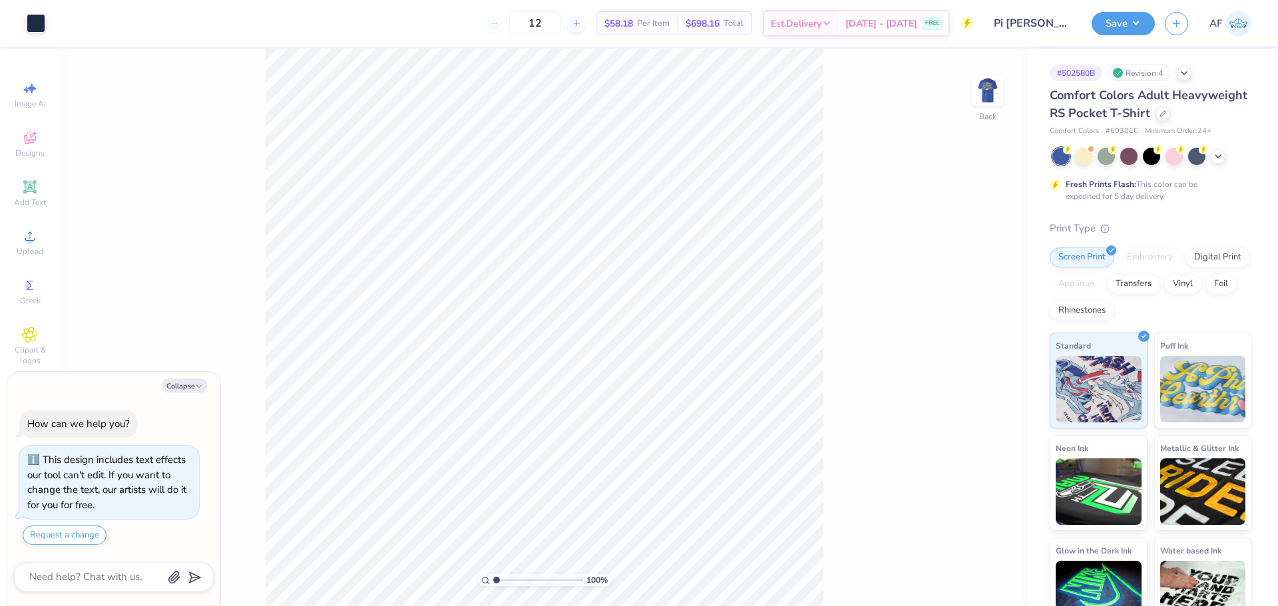
click at [909, 351] on div "100 % Back" at bounding box center [544, 328] width 968 height 558
click at [651, 453] on li "Group" at bounding box center [661, 458] width 105 height 26
type textarea "x"
type input "1.6491337272538"
type textarea "x"
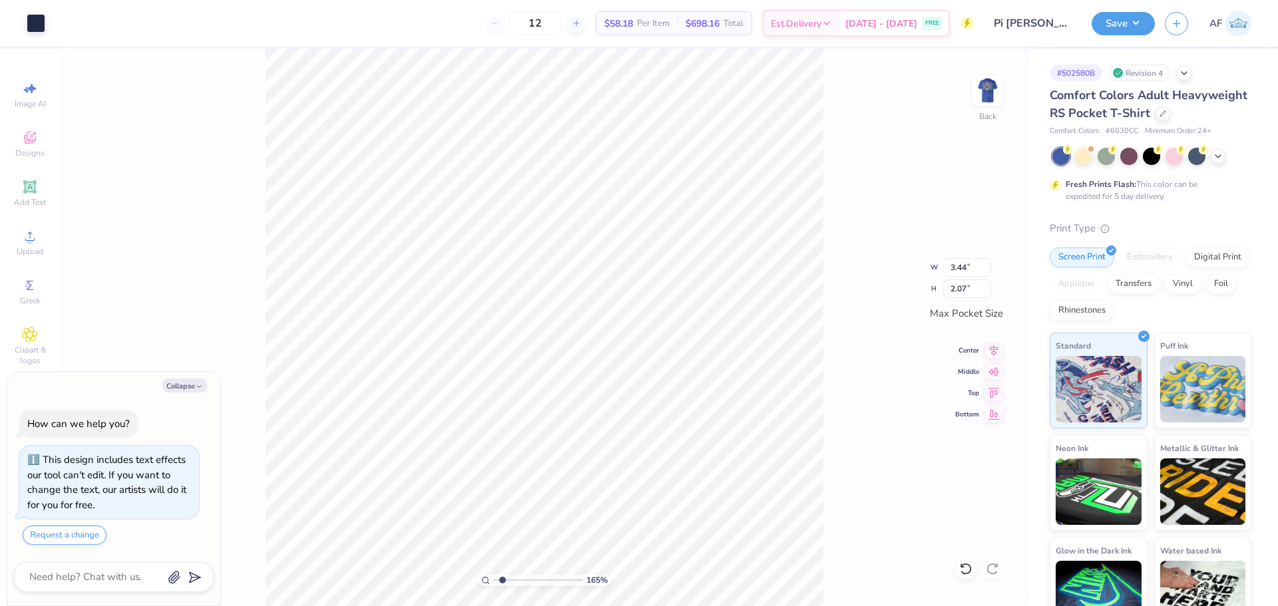
type input "1.6491337272538"
type textarea "x"
type input "1.6491337272538"
type textarea "x"
type input "1.18145891733022"
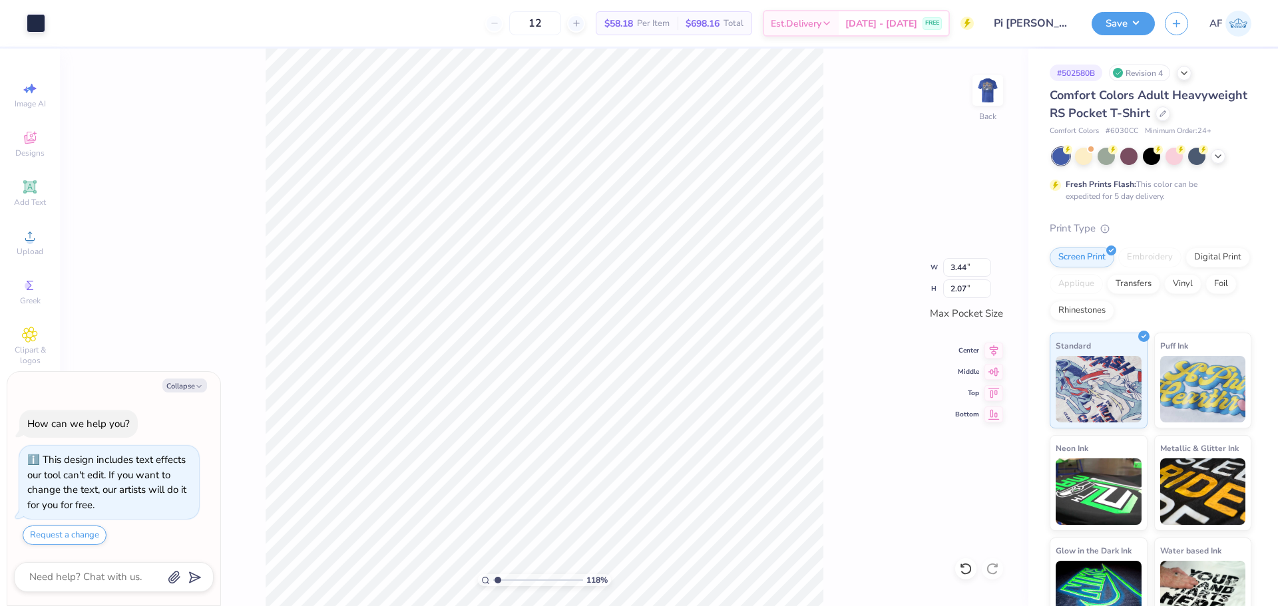
type textarea "x"
type input "1.18145891733022"
type textarea "x"
type input "1.18145891733022"
type textarea "x"
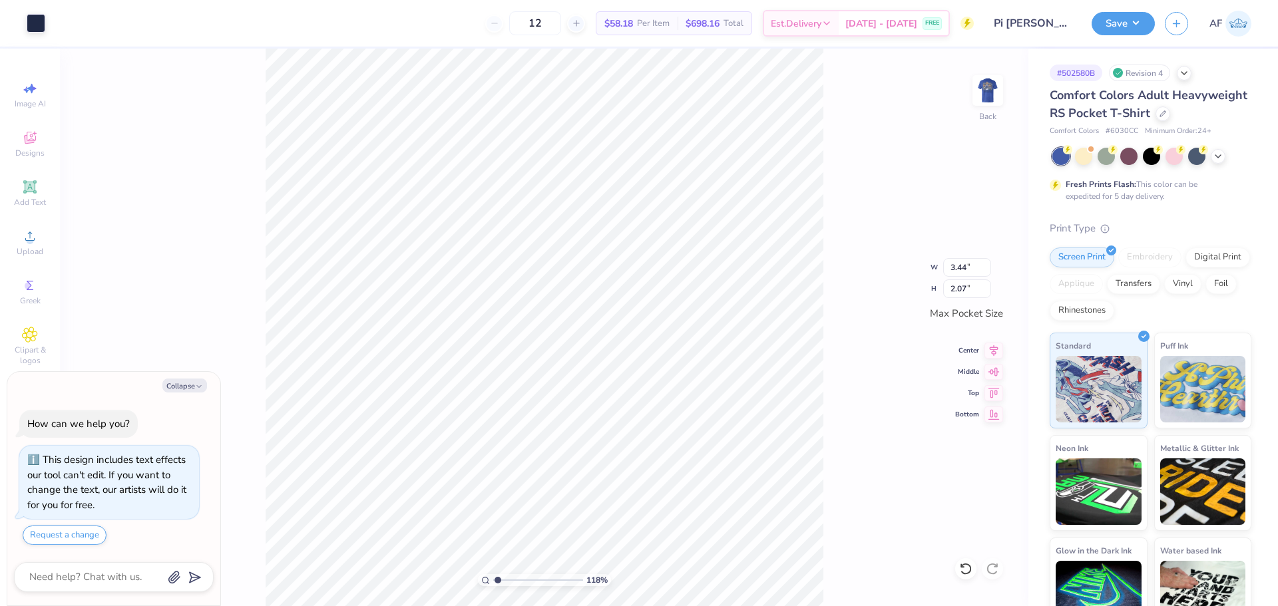
type input "1.18145891733022"
type textarea "x"
type input "1.18145891733022"
type textarea "x"
type input "1"
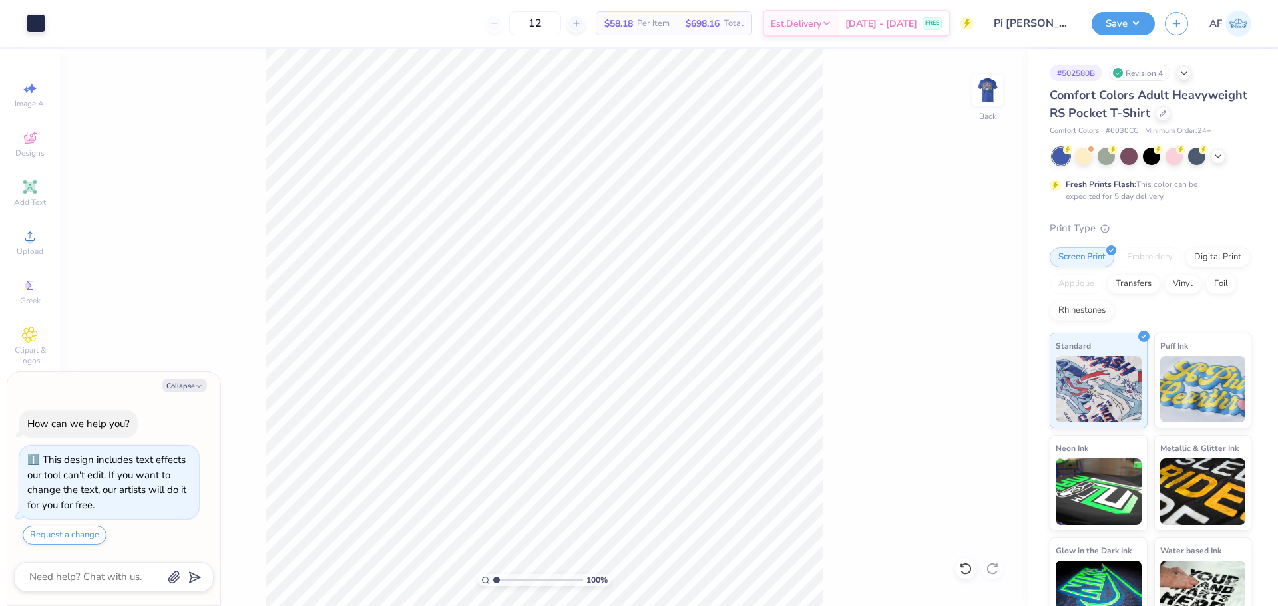
click at [867, 255] on div "100 % Back" at bounding box center [544, 328] width 968 height 558
drag, startPoint x: 995, startPoint y: 81, endPoint x: 42, endPoint y: 355, distance: 991.7
click at [995, 81] on img at bounding box center [987, 90] width 27 height 27
click at [223, 411] on div "100 % Front" at bounding box center [544, 328] width 968 height 558
click at [42, 250] on span "Upload" at bounding box center [30, 251] width 27 height 11
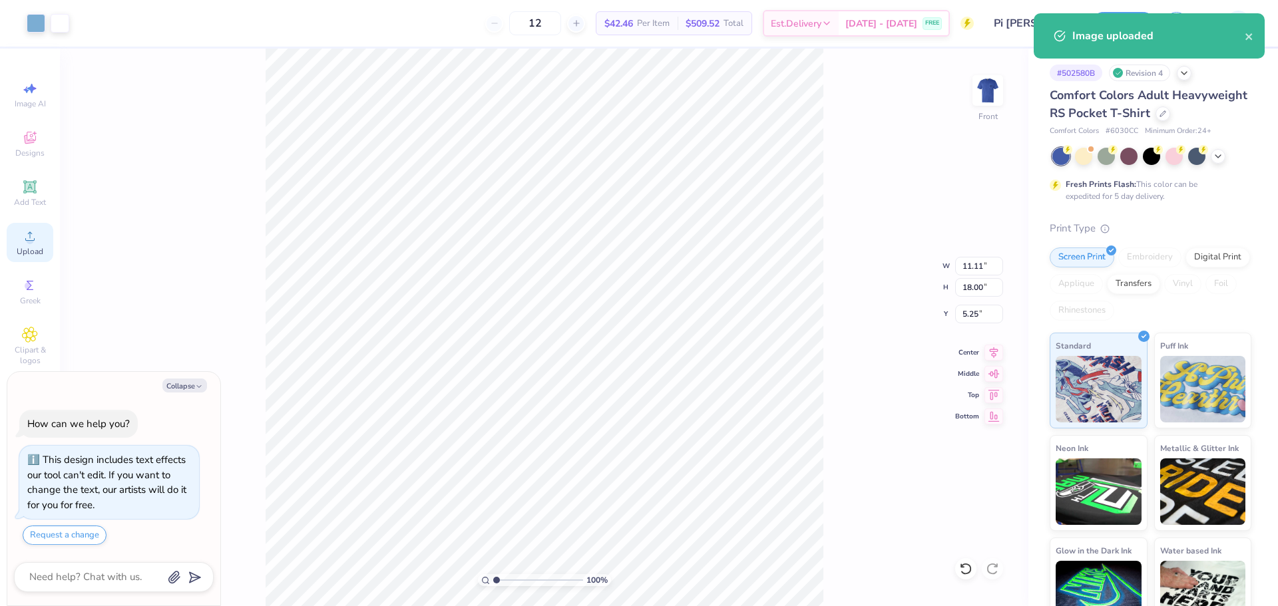
click at [23, 231] on icon at bounding box center [30, 236] width 16 height 16
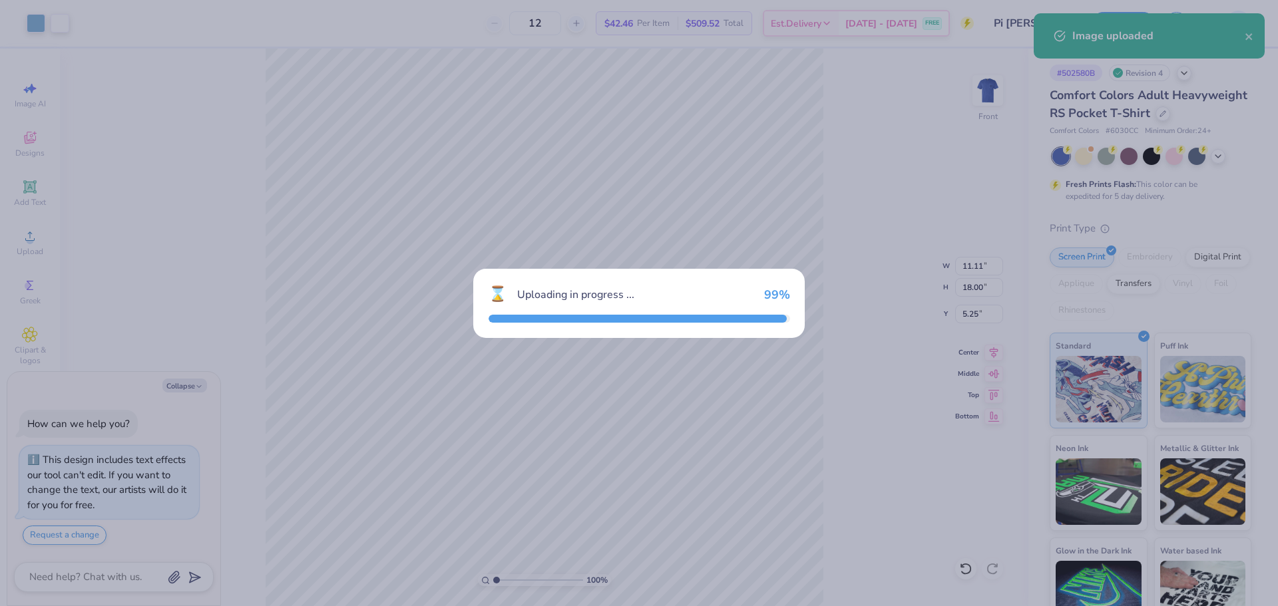
type textarea "x"
type input "14.32"
type input "15.54"
type input "6.48"
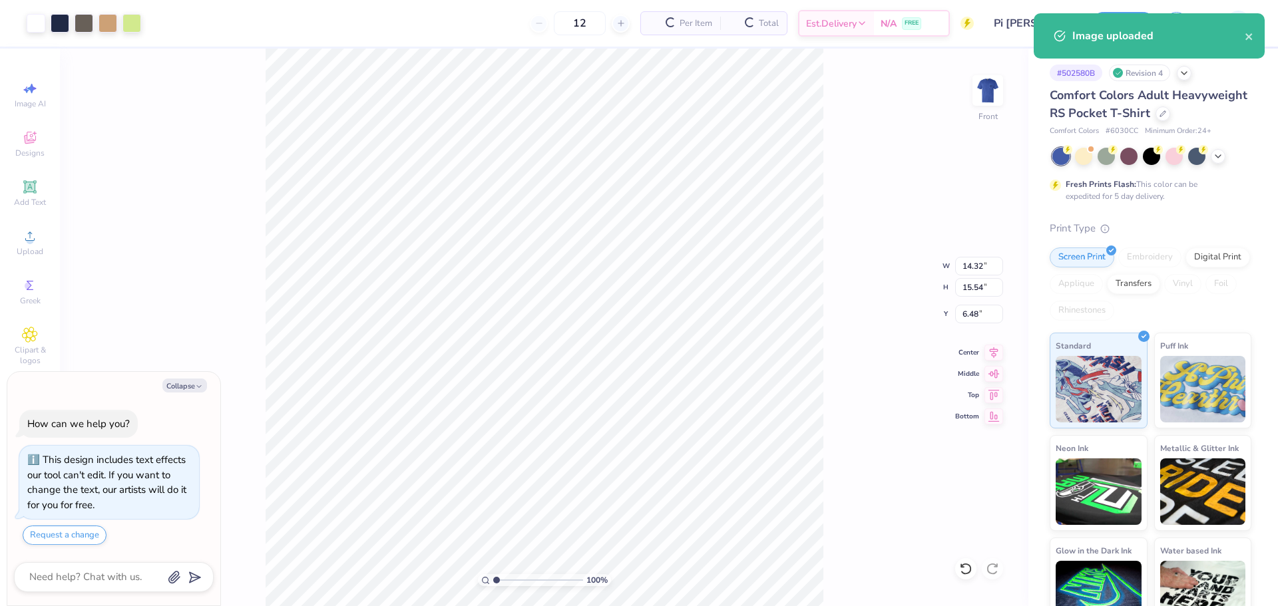
type textarea "x"
type input "11.11"
type input "18.00"
type input "5.25"
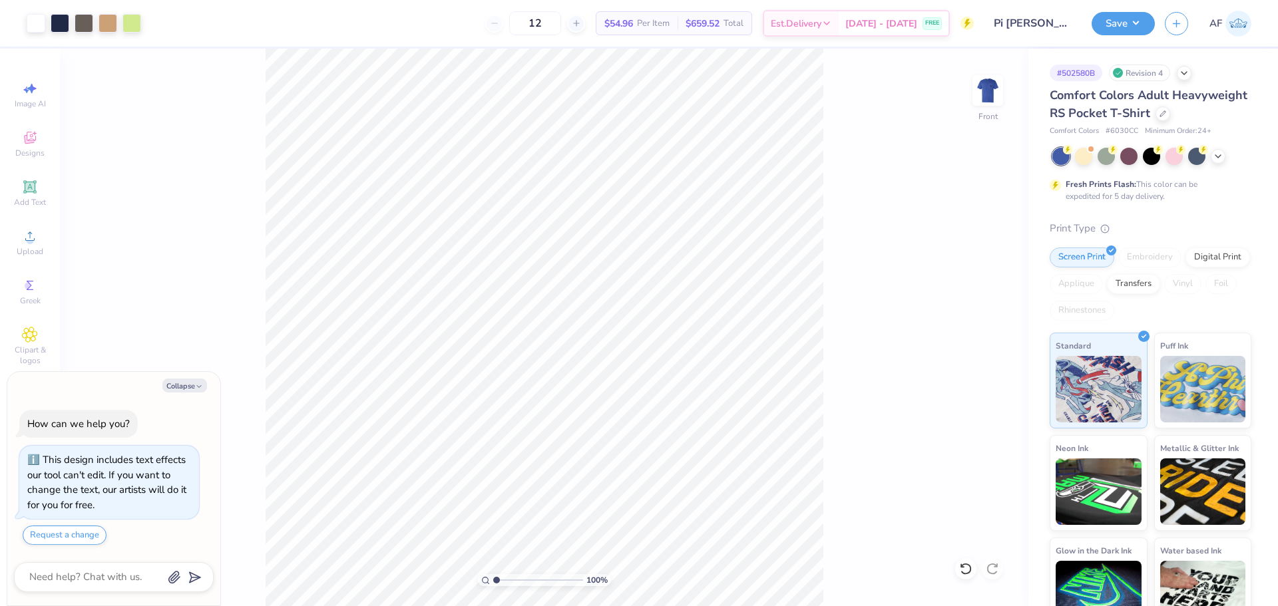
type textarea "x"
click at [978, 264] on input "14.32" at bounding box center [979, 266] width 48 height 19
type input "12.5"
type textarea "x"
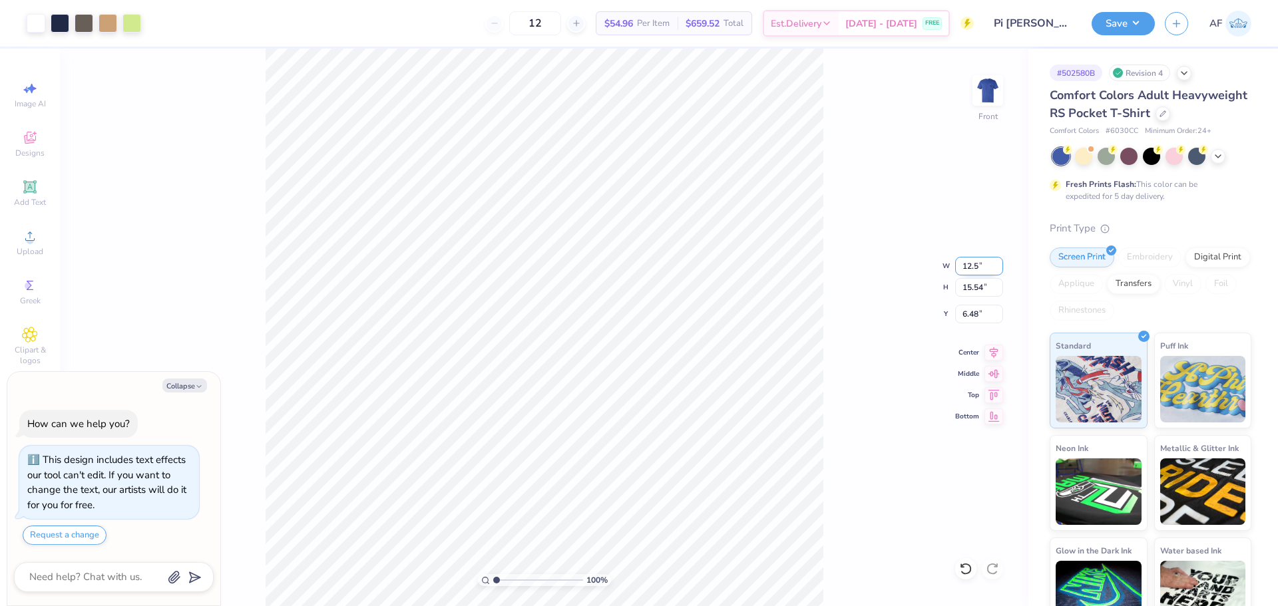
type input "12.50"
type input "13.56"
click at [970, 311] on input "7.47" at bounding box center [979, 314] width 48 height 19
type input "3"
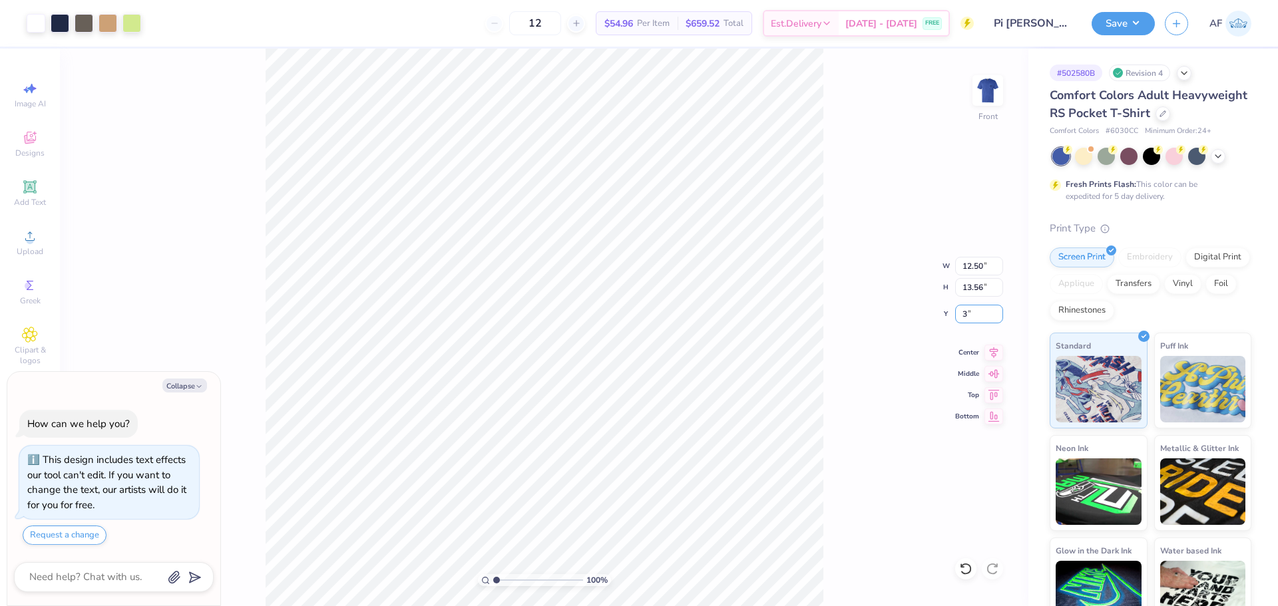
type textarea "x"
type input "3.00"
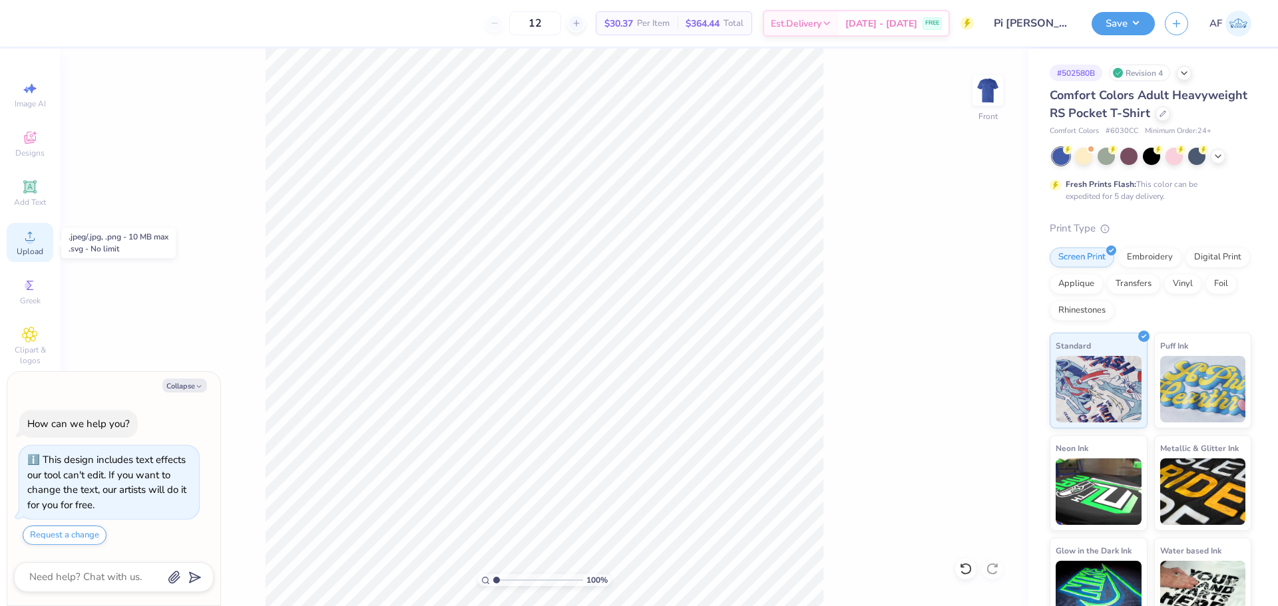
click at [37, 236] on icon at bounding box center [30, 236] width 16 height 16
click at [39, 252] on span "Upload" at bounding box center [30, 251] width 27 height 11
click at [35, 253] on span "Upload" at bounding box center [30, 251] width 27 height 11
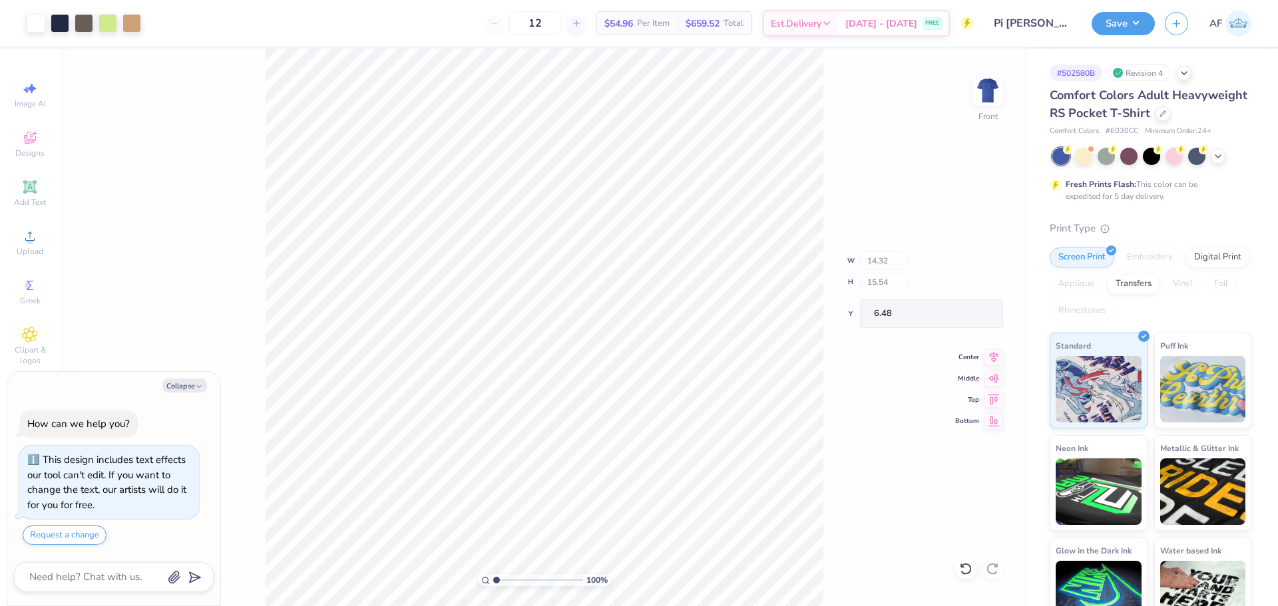
type textarea "x"
type input "1.39584517333908"
type textarea "x"
type input "6.26044018427074"
type textarea "x"
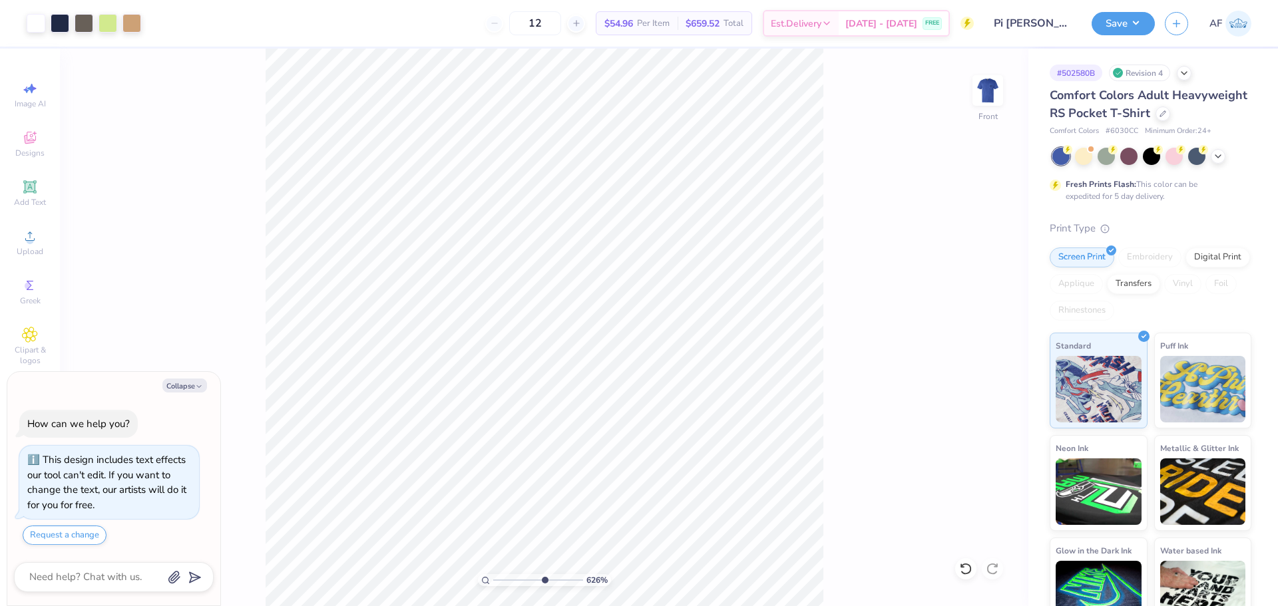
type input "6.26044018427074"
type textarea "x"
type input "2.71964205036602"
type textarea "x"
type input "2.71964205036602"
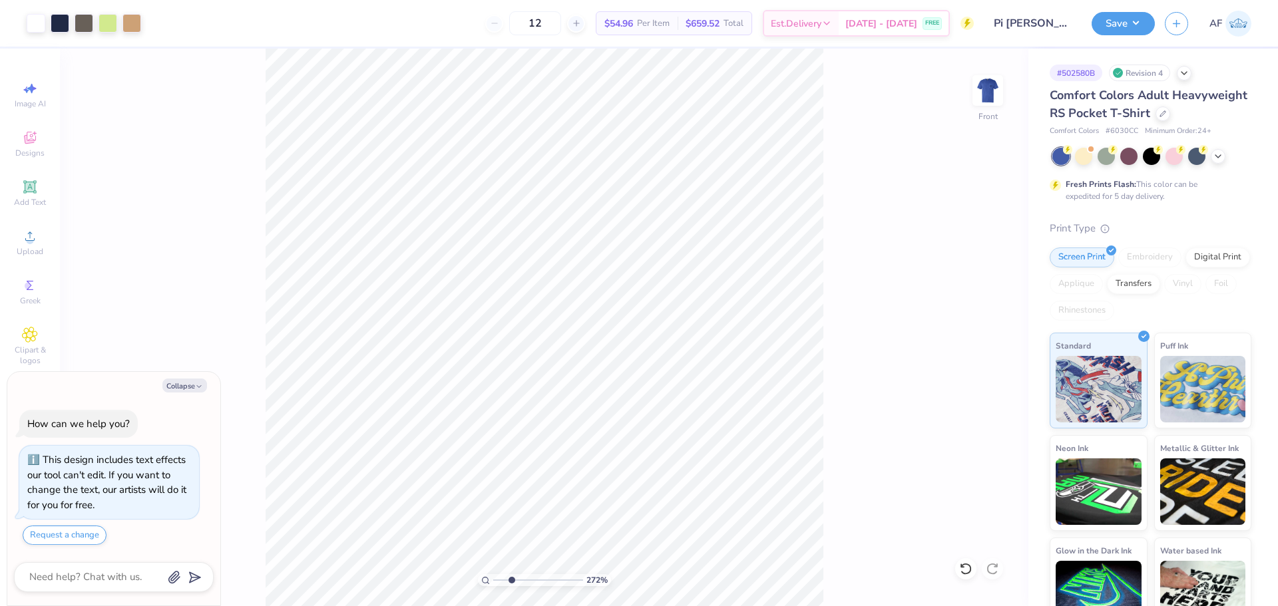
type textarea "x"
type input "1.94838374793402"
type textarea "x"
type input "1.94838374793402"
type textarea "x"
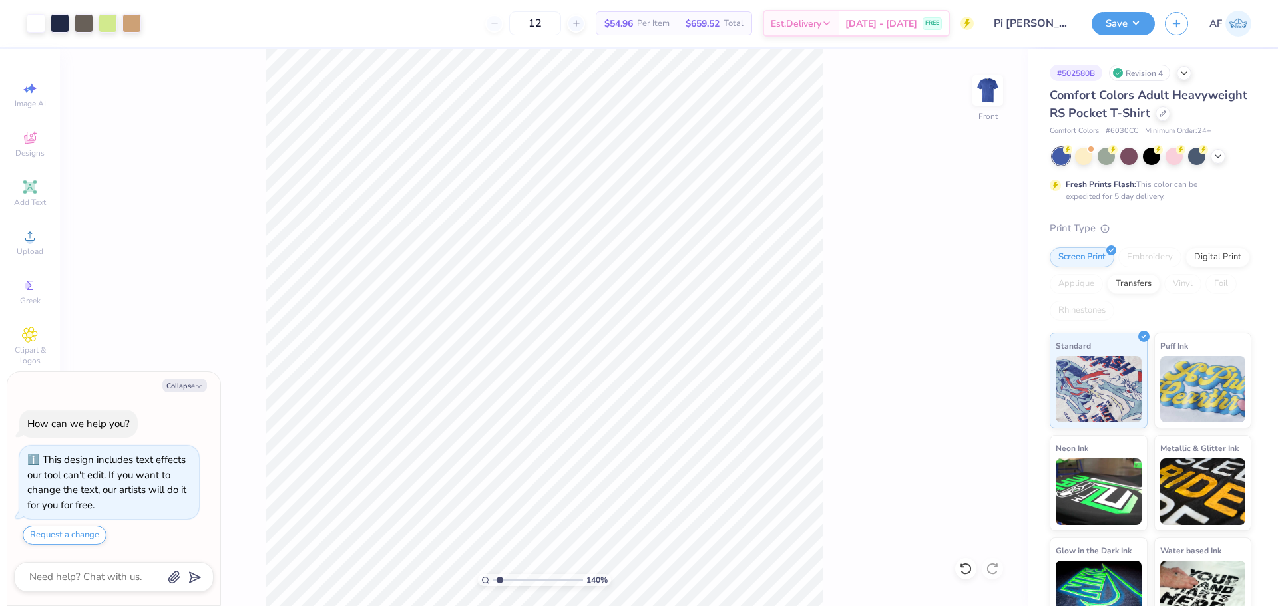
type input "1.18145891733022"
type textarea "x"
type input "1.18145891733022"
type textarea "x"
type input "1.18145891733022"
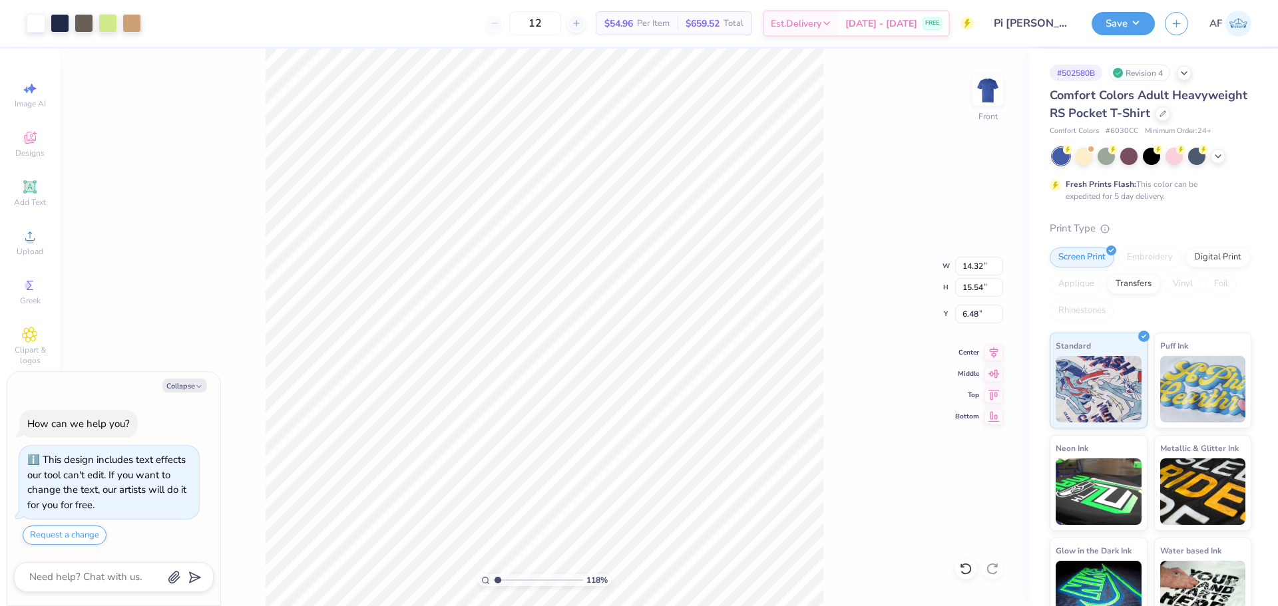
type textarea "x"
type input "1"
click at [972, 270] on input "14.32" at bounding box center [979, 266] width 48 height 19
type input "12.5"
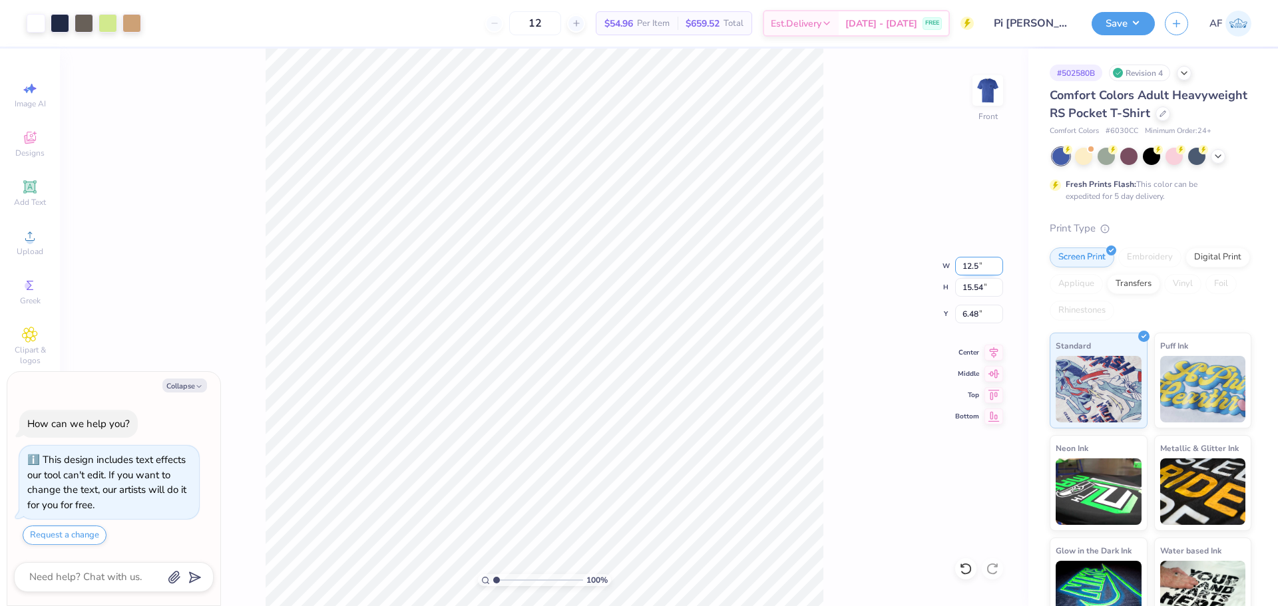
type textarea "x"
type input "12.50"
type input "13.56"
type input "7.47"
click at [218, 505] on body "Art colors 12 $54.96 Per Item $659.52 Total Est. Delivery Aug 27 - 30 FREE Desi…" at bounding box center [639, 303] width 1278 height 606
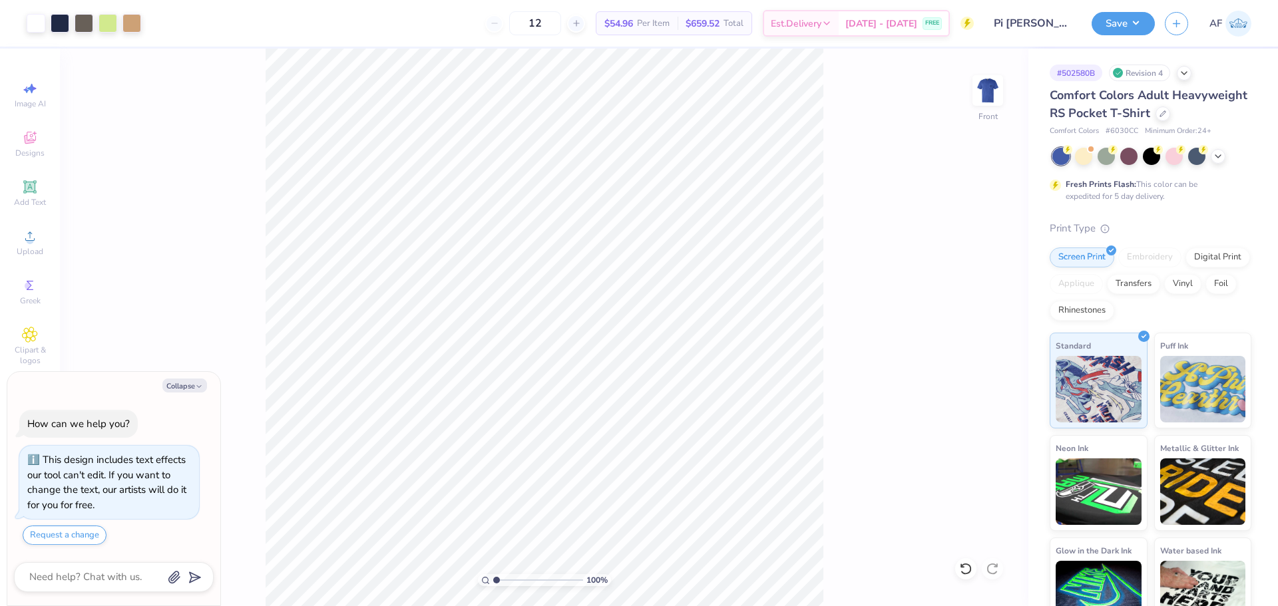
type textarea "x"
click at [970, 316] on input "7.47" at bounding box center [979, 314] width 48 height 19
type input "3"
type textarea "x"
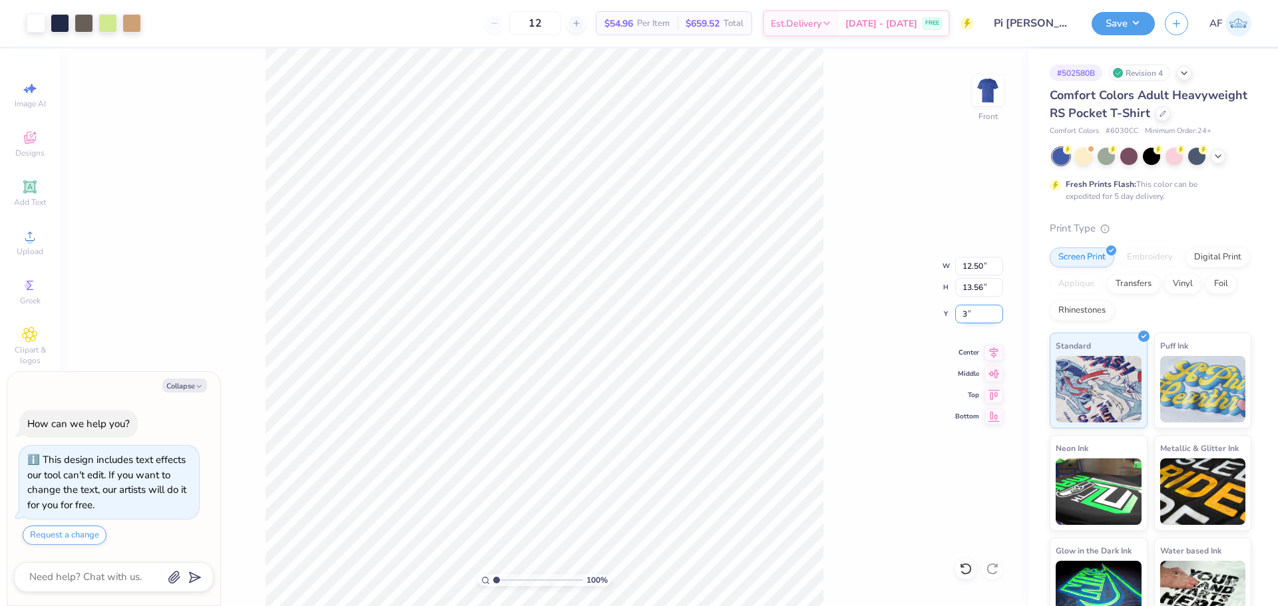
type input "3.00"
type textarea "x"
type input "1.6491337272538"
type textarea "x"
type input "1.6491337272538"
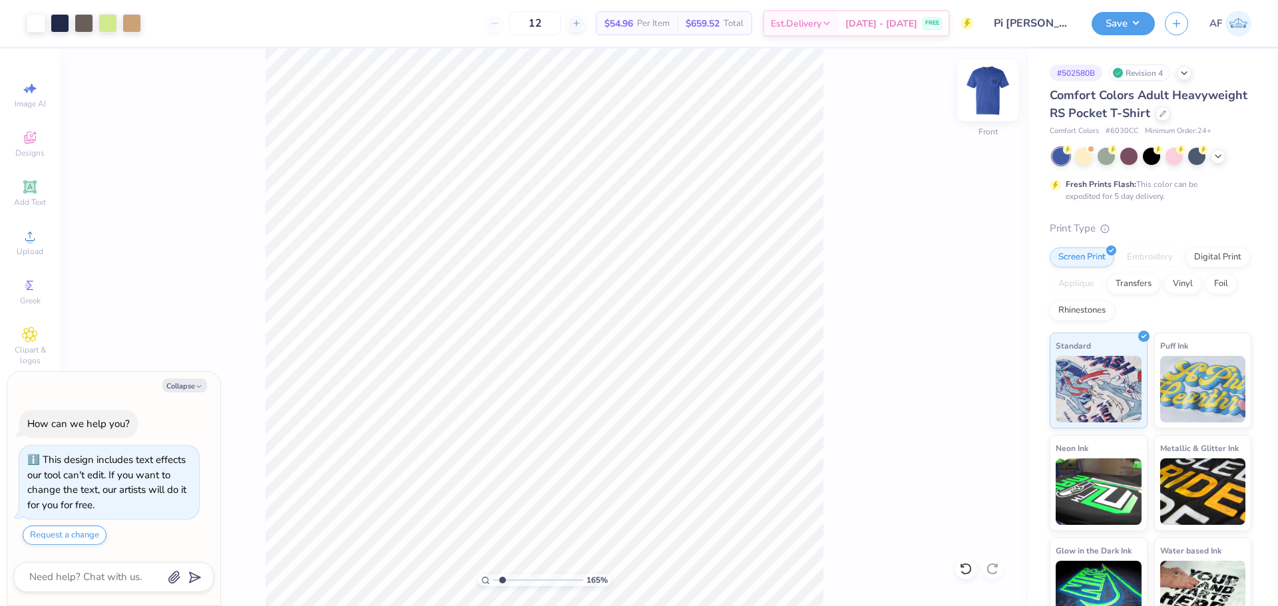
click at [994, 93] on img at bounding box center [987, 90] width 53 height 53
type textarea "x"
type input "1.6491337272538"
type textarea "x"
type input "1.6491337272538"
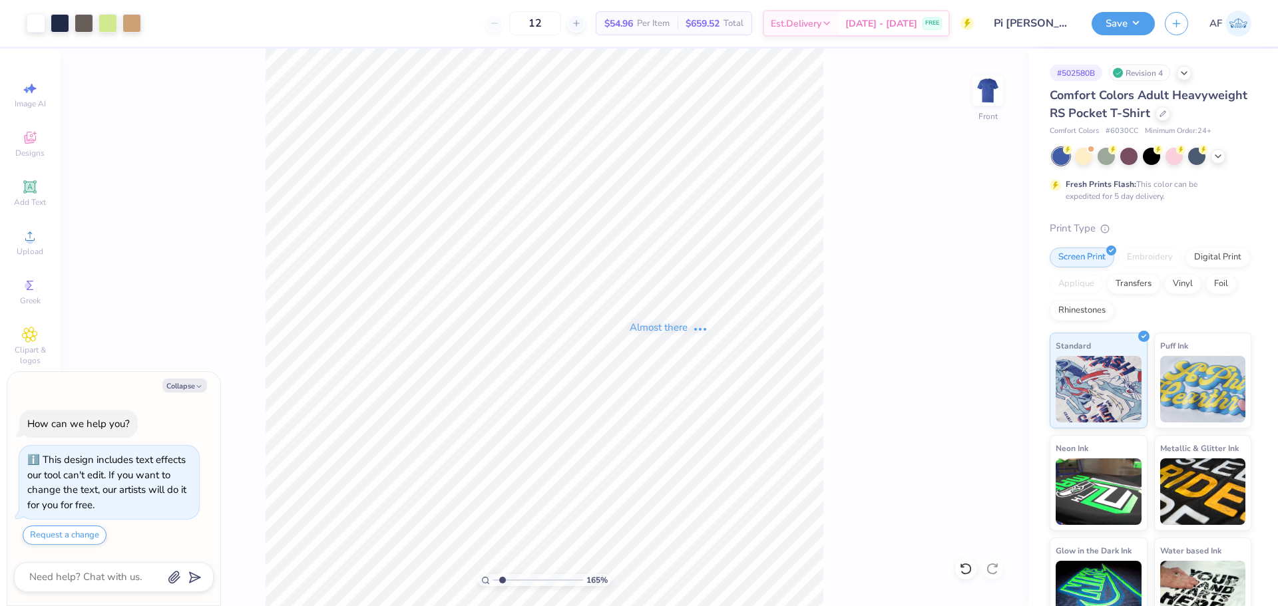
type textarea "x"
type input "1.6491337272538"
type textarea "x"
type input "1.6491337272538"
type textarea "x"
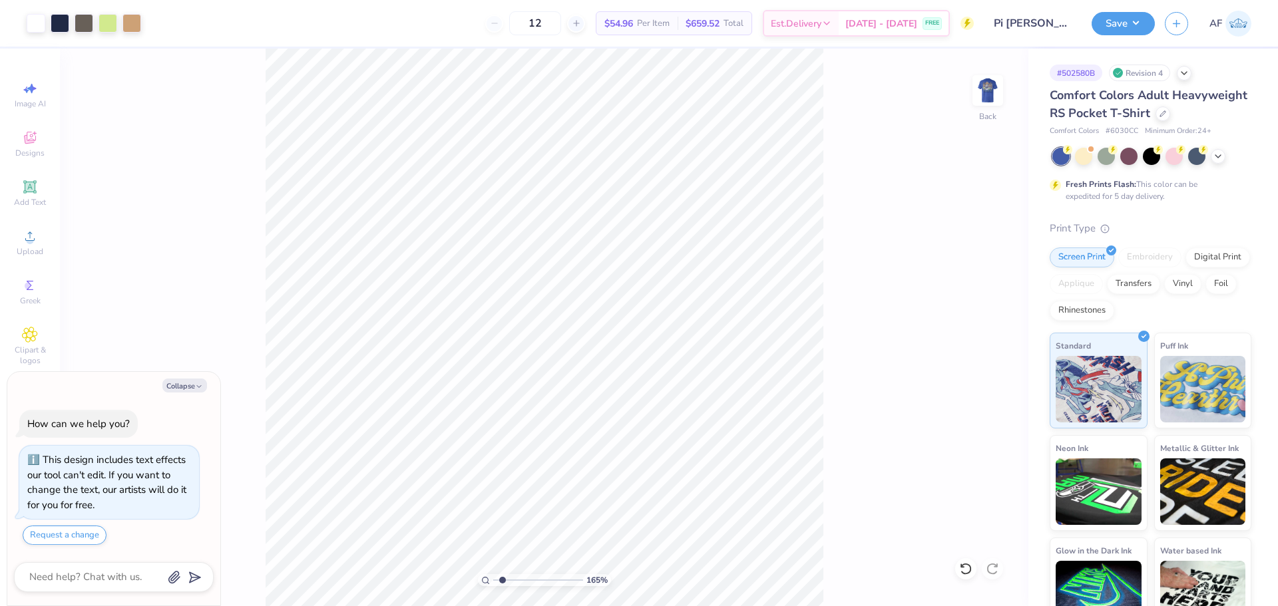
type input "1.6491337272538"
click at [974, 100] on img at bounding box center [987, 90] width 53 height 53
type textarea "x"
type input "1.39584517333908"
type textarea "x"
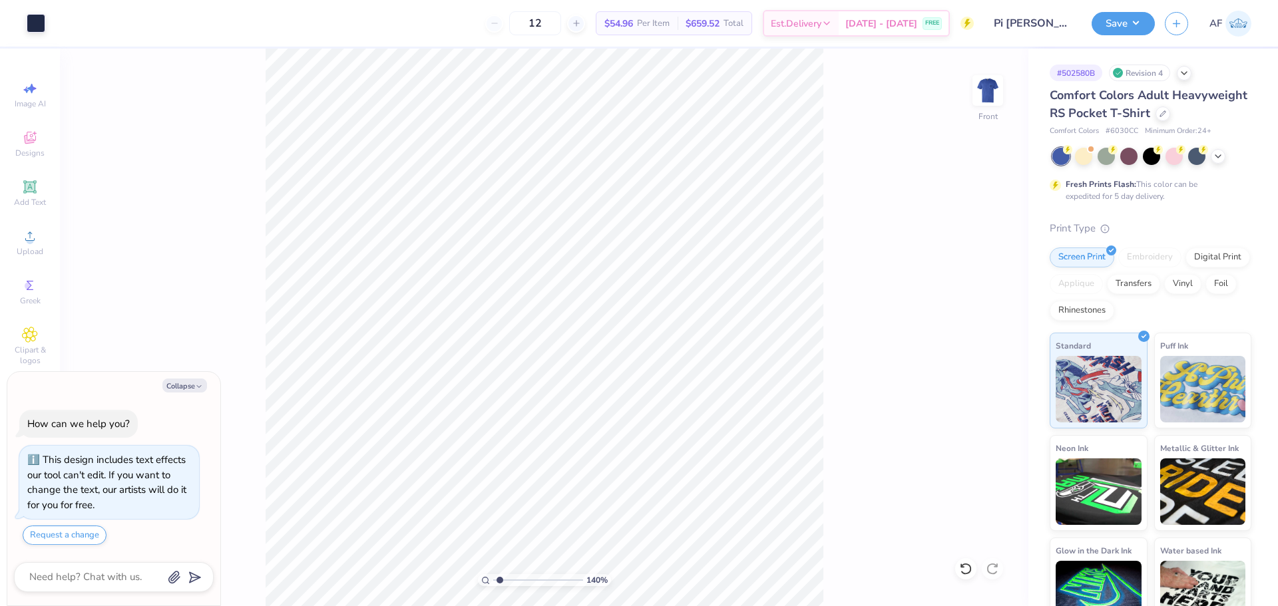
type input "1.39584517333908"
type textarea "x"
type input "1.39584517333908"
type textarea "x"
type input "1.39584517333908"
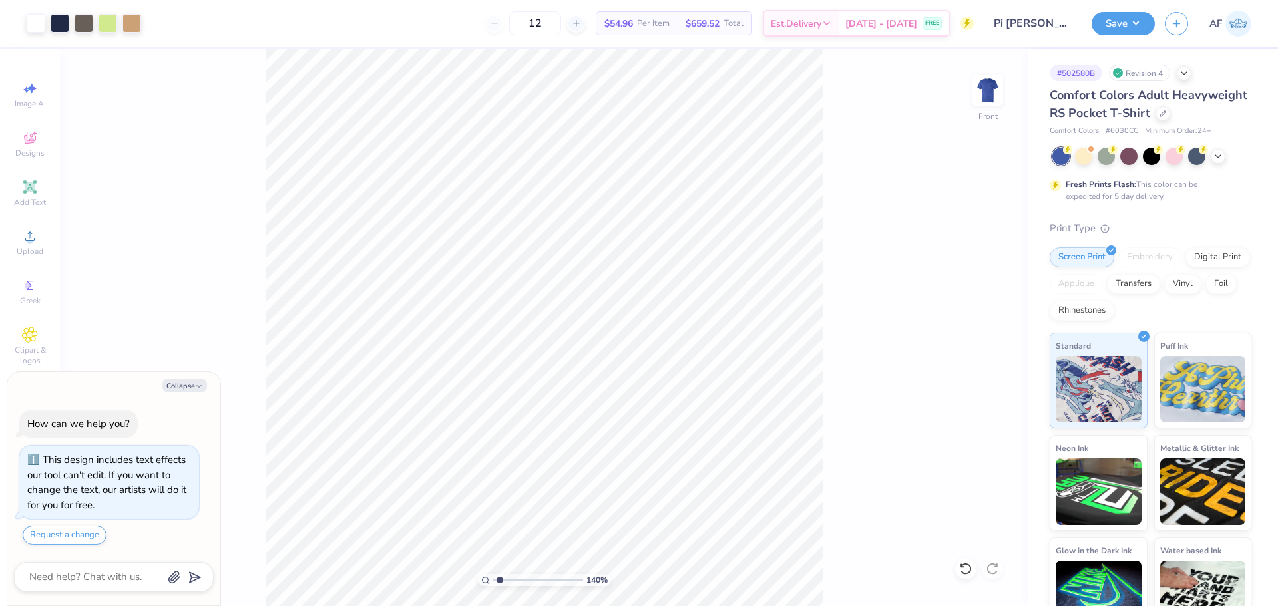
type textarea "x"
type input "1.39584517333908"
type textarea "x"
type input "1"
click at [1142, 18] on button "Save" at bounding box center [1123, 21] width 63 height 23
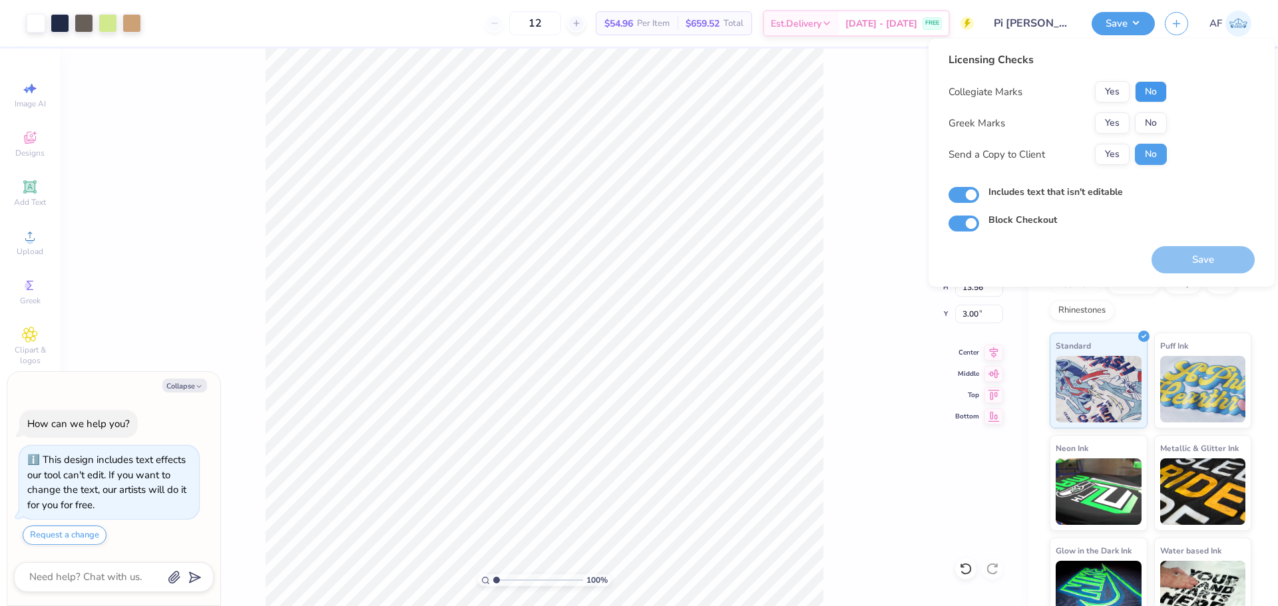
click at [1156, 89] on button "No" at bounding box center [1151, 91] width 32 height 21
click at [1102, 120] on button "Yes" at bounding box center [1112, 122] width 35 height 21
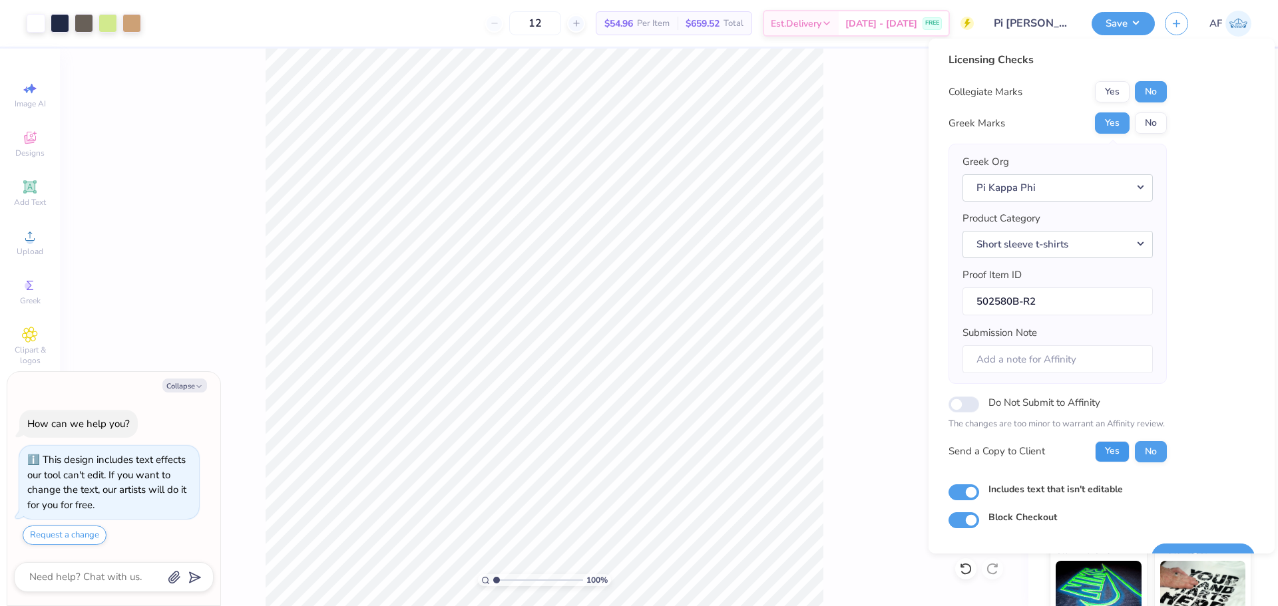
click at [1110, 449] on button "Yes" at bounding box center [1112, 451] width 35 height 21
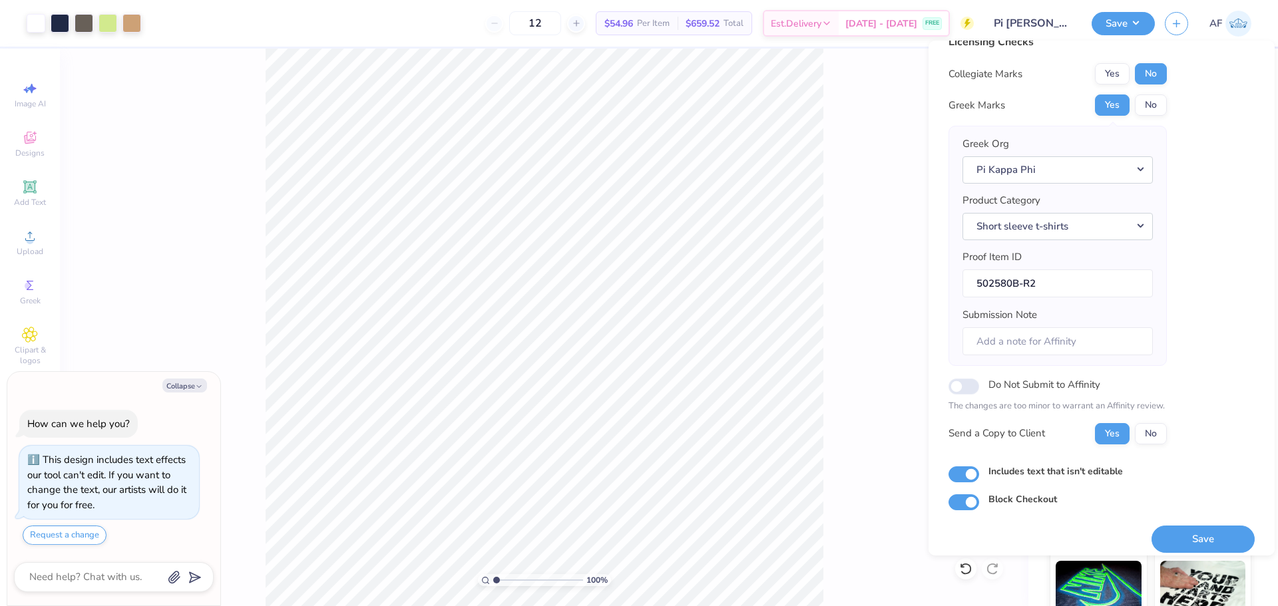
scroll to position [30, 0]
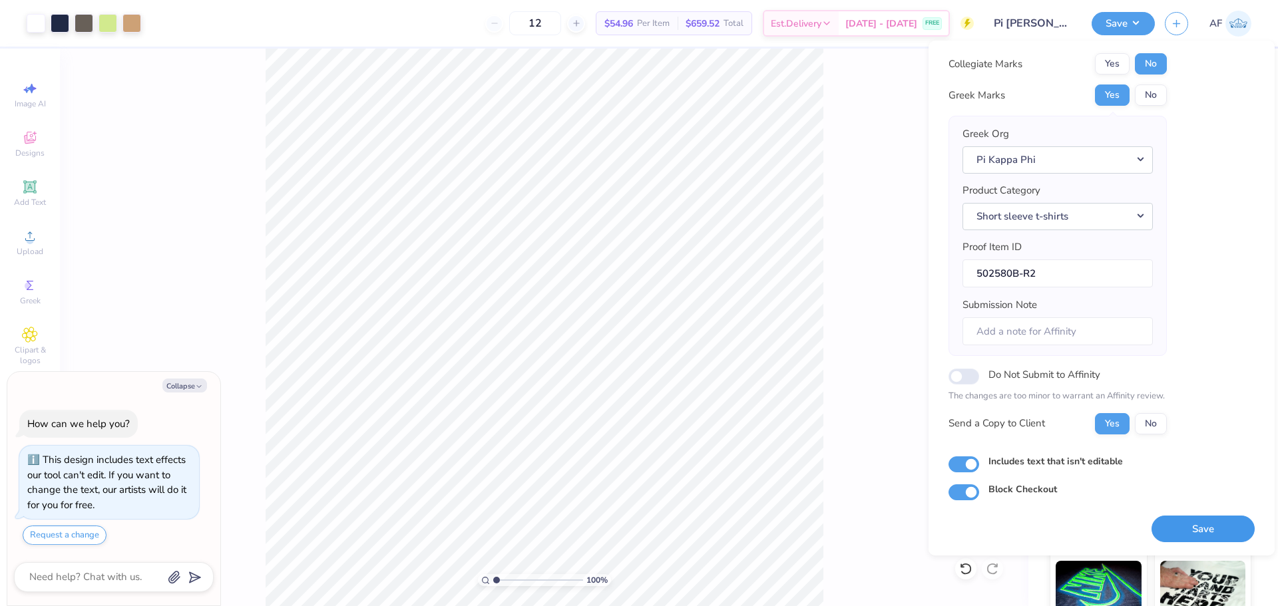
click at [1193, 527] on button "Save" at bounding box center [1203, 529] width 103 height 27
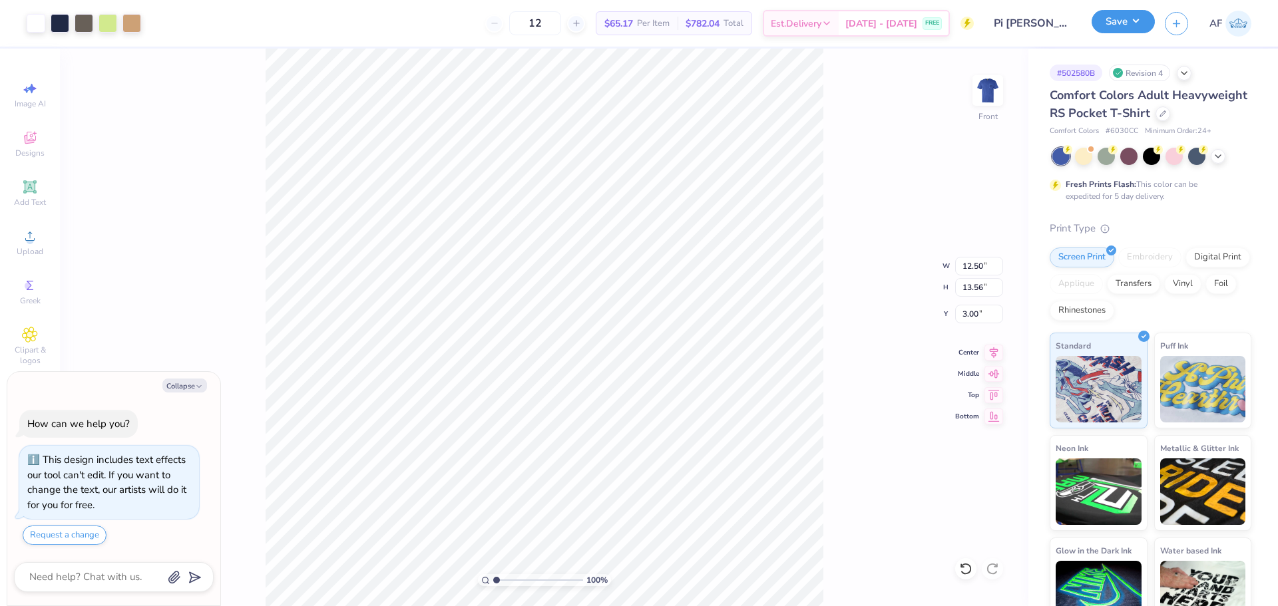
click at [1140, 23] on button "Save" at bounding box center [1123, 21] width 63 height 23
type textarea "x"
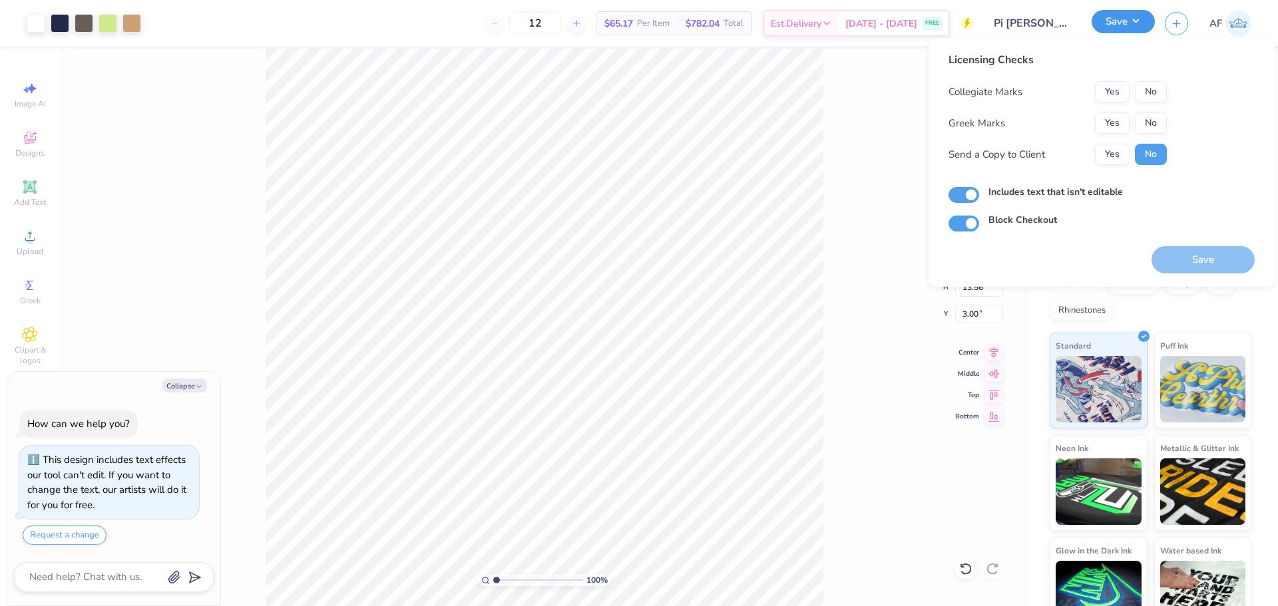
click at [1140, 23] on button "Save" at bounding box center [1123, 21] width 63 height 23
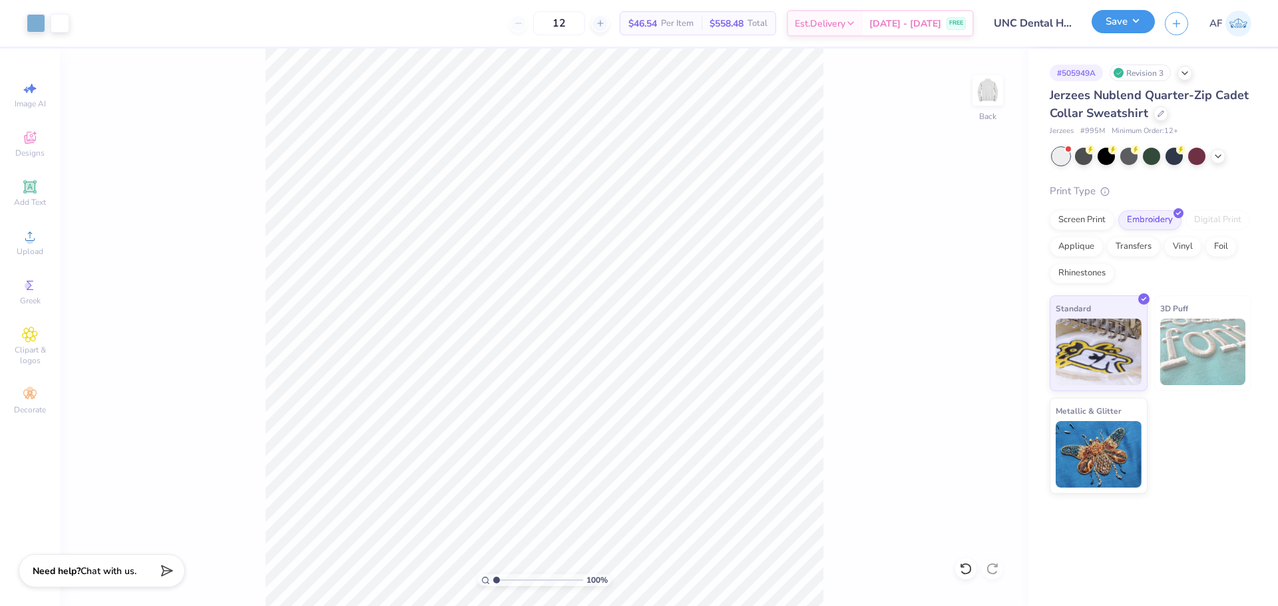
click at [1145, 31] on button "Save" at bounding box center [1123, 21] width 63 height 23
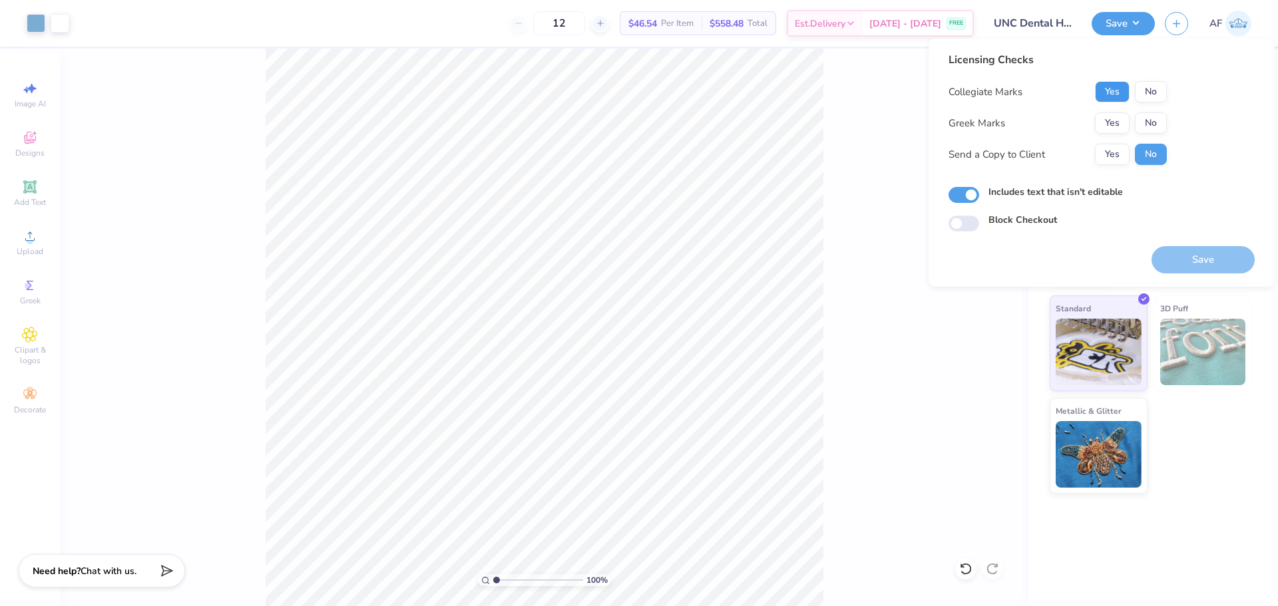
click at [1116, 91] on button "Yes" at bounding box center [1112, 91] width 35 height 21
click at [1160, 120] on button "No" at bounding box center [1151, 122] width 32 height 21
click at [1094, 166] on div "Licensing Checks Collegiate Marks Yes No Greek Marks Yes No Send a Copy to Clie…" at bounding box center [1058, 113] width 218 height 123
click at [1105, 158] on button "Yes" at bounding box center [1112, 154] width 35 height 21
click at [1190, 250] on button "Save" at bounding box center [1203, 259] width 103 height 27
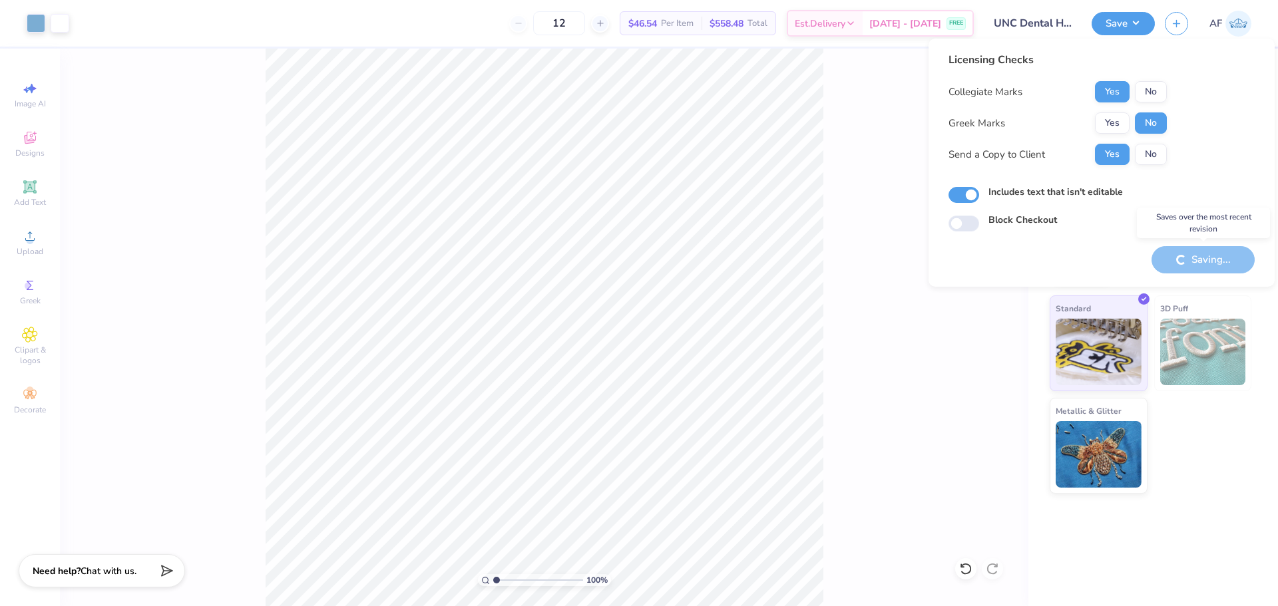
click at [1211, 262] on div "Saving..." at bounding box center [1203, 259] width 103 height 27
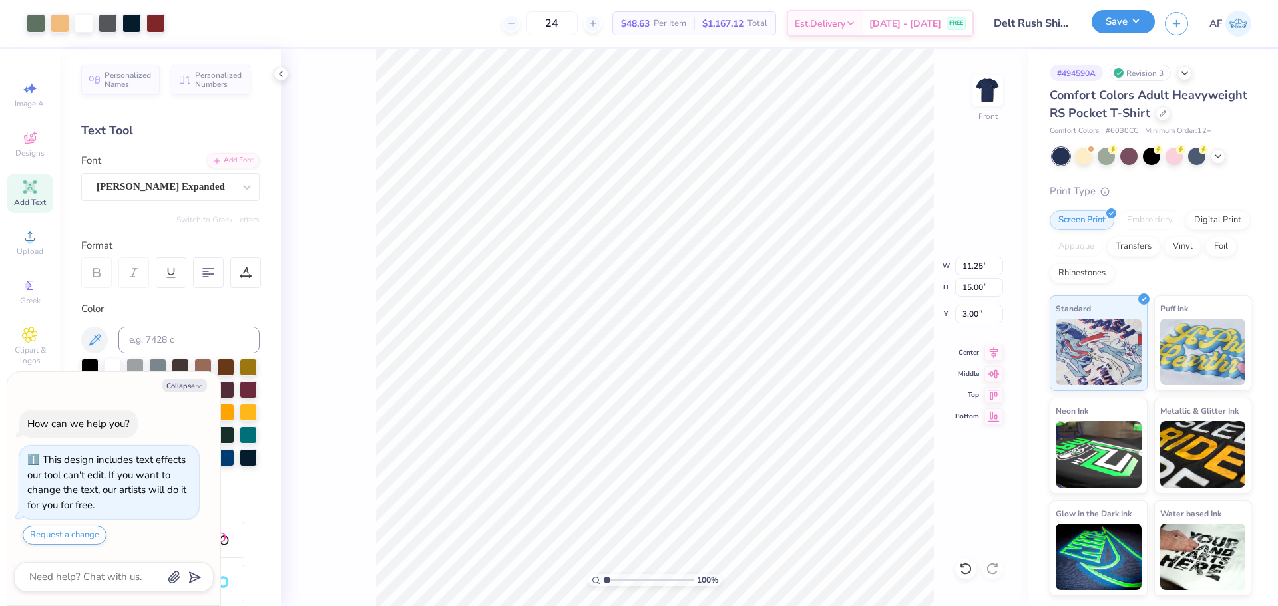
click at [1147, 28] on button "Save" at bounding box center [1123, 21] width 63 height 23
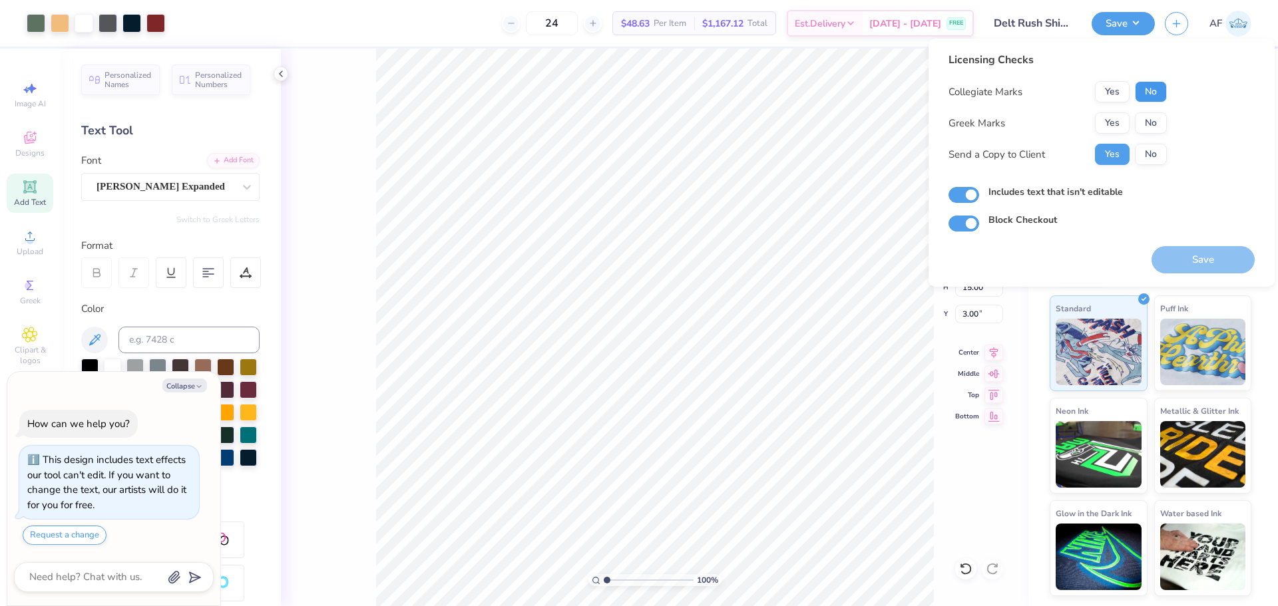
click at [1154, 95] on button "No" at bounding box center [1151, 91] width 32 height 21
click at [1117, 122] on button "Yes" at bounding box center [1112, 122] width 35 height 21
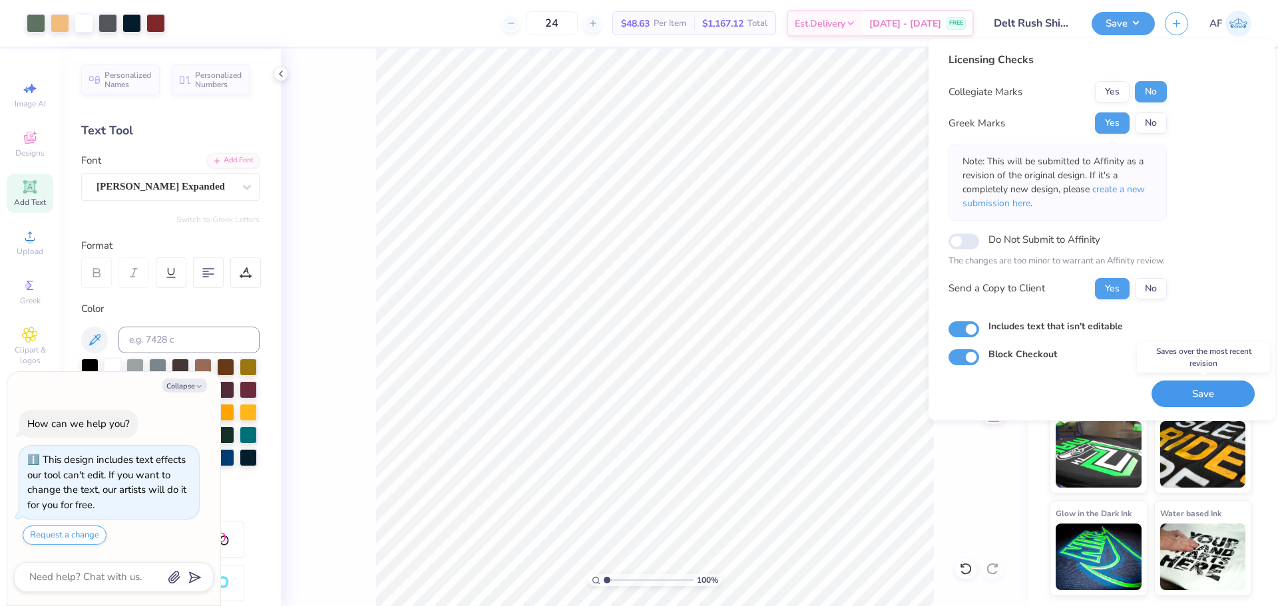
click at [1187, 395] on button "Save" at bounding box center [1203, 394] width 103 height 27
type textarea "x"
